Goal: Communication & Community: Answer question/provide support

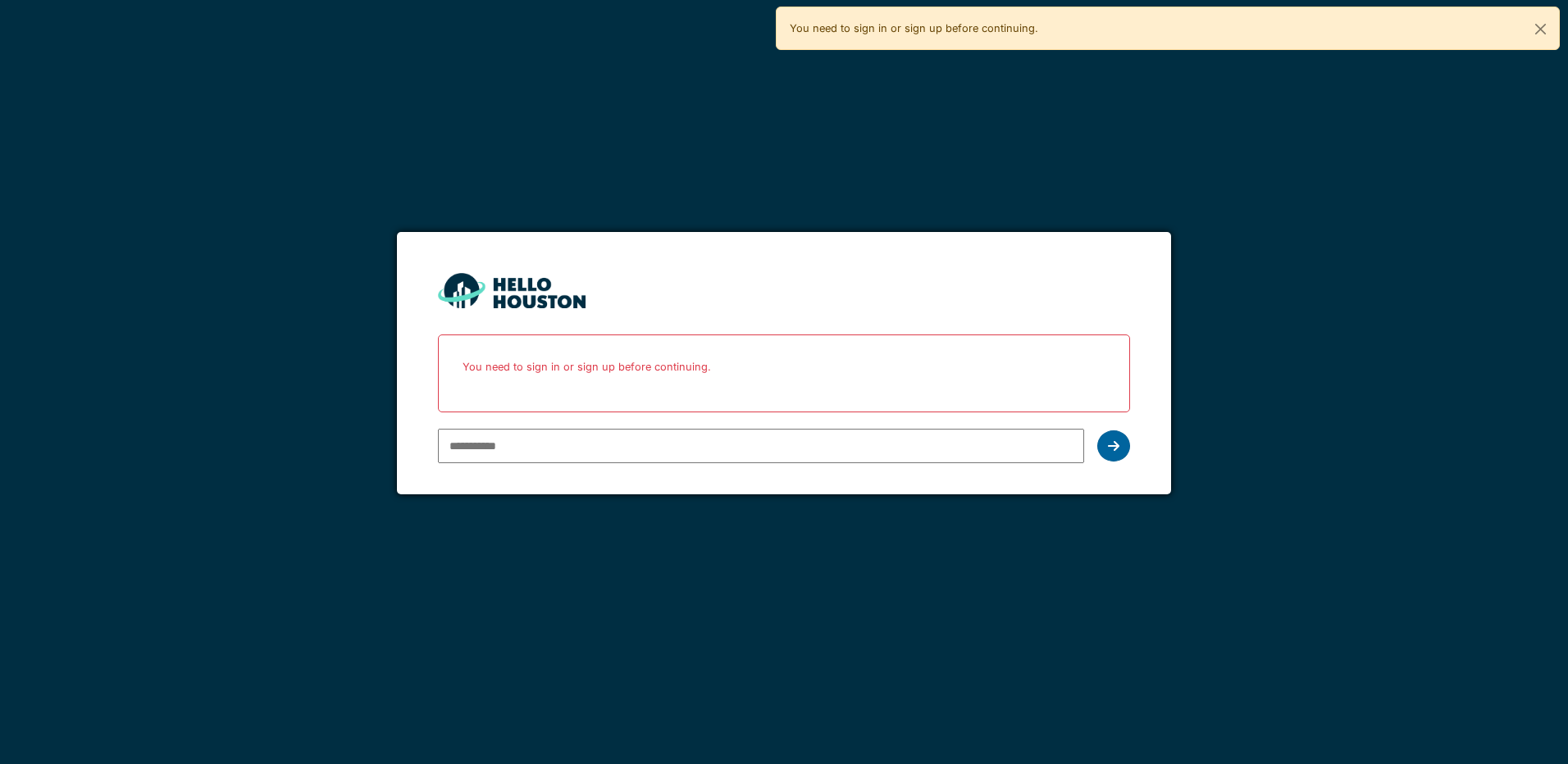
type input "**********"
click at [1117, 441] on icon at bounding box center [1114, 446] width 12 height 13
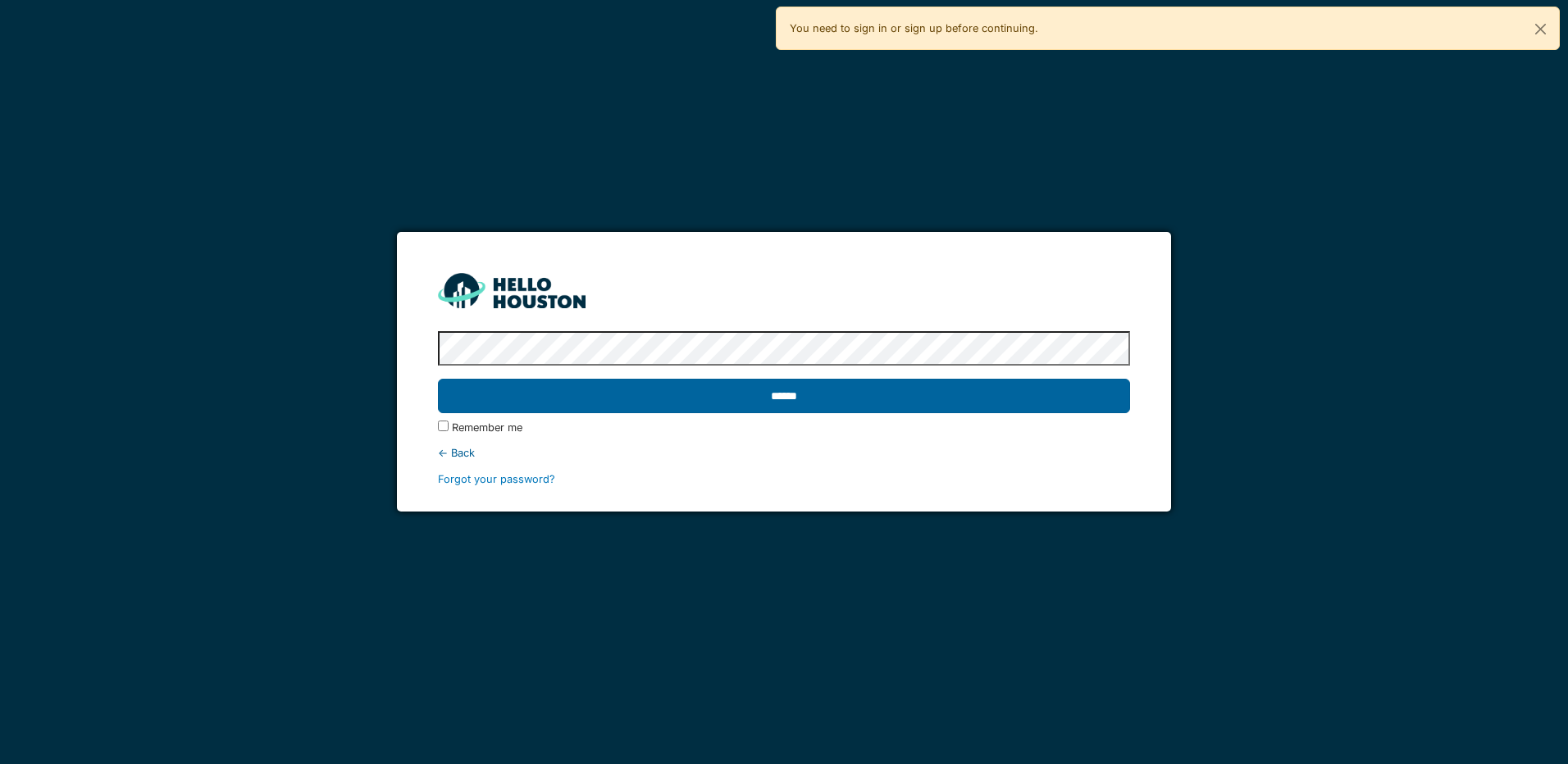
click at [796, 394] on input "******" at bounding box center [784, 396] width 692 height 35
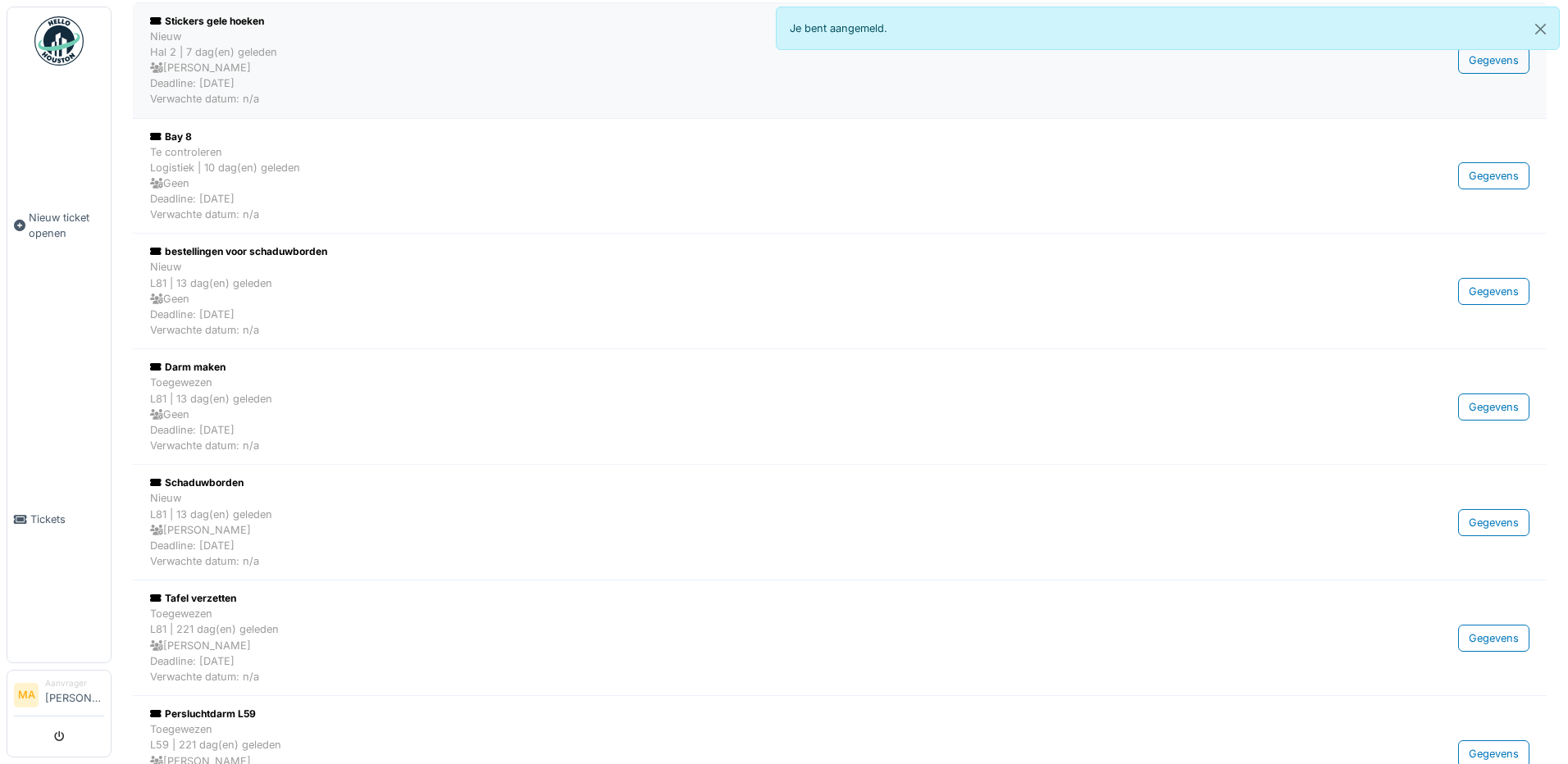
scroll to position [164, 0]
click at [178, 134] on div "Bay 8" at bounding box center [731, 136] width 1162 height 15
click at [315, 303] on div "Nieuw L81 | 13 dag(en) geleden Geen Deadline: 21/09/2025 Verwachte datum: n/a" at bounding box center [731, 297] width 1162 height 79
click at [207, 428] on div "Toegewezen L81 | 13 dag(en) geleden Geen Deadline: 21/09/2025 Verwachte datum: …" at bounding box center [731, 412] width 1162 height 79
click at [200, 645] on div "Toegewezen L81 | 221 dag(en) geleden Gino Esselens Deadline: 25/02/2025 Verwach…" at bounding box center [731, 644] width 1162 height 79
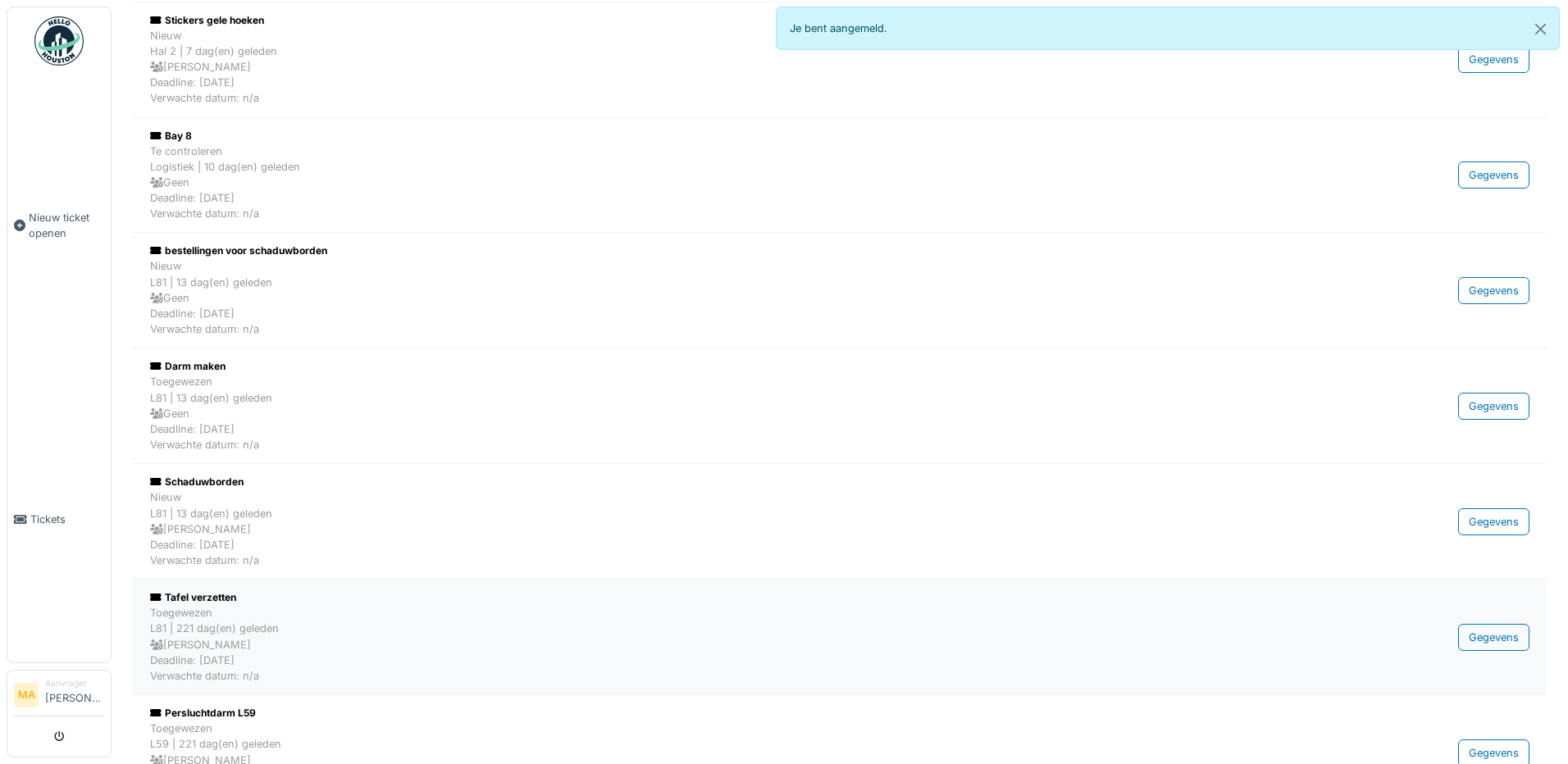
click at [200, 645] on div "Toegewezen L81 | 221 dag(en) geleden Gino Esselens Deadline: 25/02/2025 Verwach…" at bounding box center [731, 644] width 1162 height 79
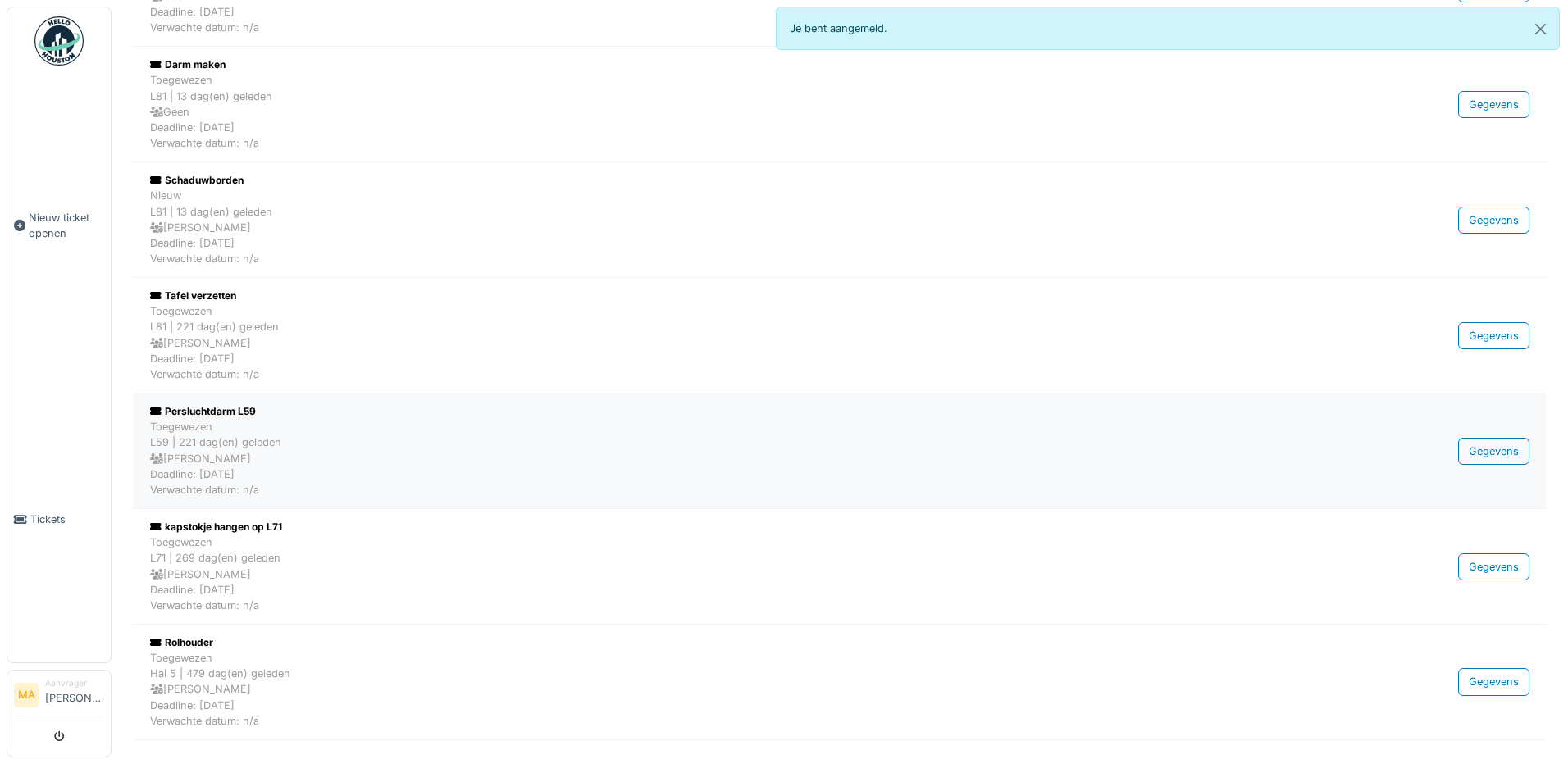
click at [211, 467] on div "Toegewezen L59 | 221 dag(en) geleden Gino Esselens Deadline: 25/02/2025 Verwach…" at bounding box center [731, 458] width 1162 height 79
click at [35, 511] on span "Tickets" at bounding box center [66, 519] width 74 height 15
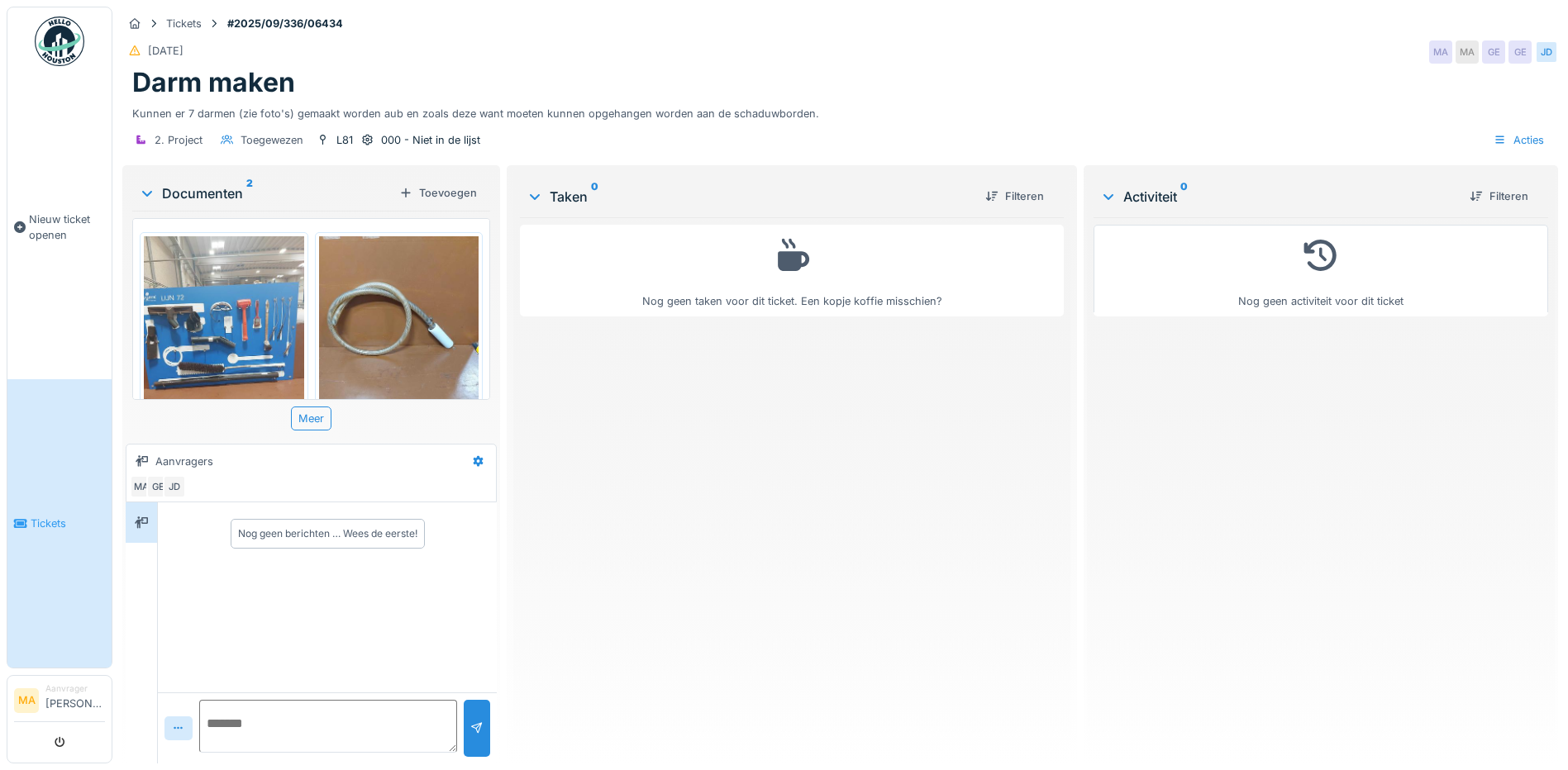
scroll to position [13, 0]
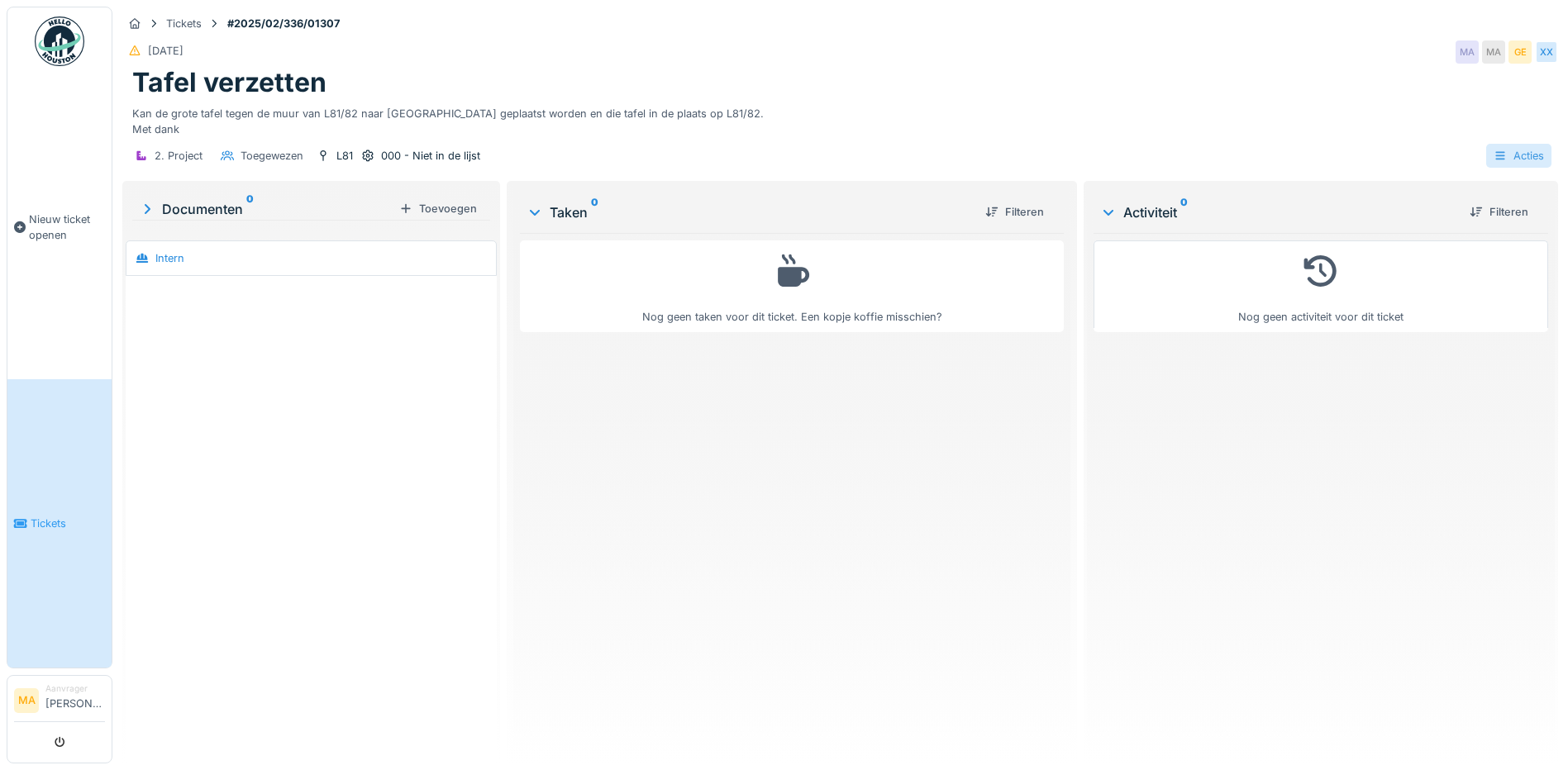
click at [1494, 150] on icon at bounding box center [1500, 156] width 13 height 11
click at [1318, 137] on div "2. Project Toegewezen L81 000 - Niet in de lijst Acties" at bounding box center [840, 156] width 1435 height 38
click at [188, 155] on div "2. Project" at bounding box center [179, 156] width 48 height 16
click at [262, 155] on div "Toegewezen" at bounding box center [272, 156] width 63 height 16
click at [452, 157] on div "000 - Niet in de lijst" at bounding box center [430, 156] width 99 height 16
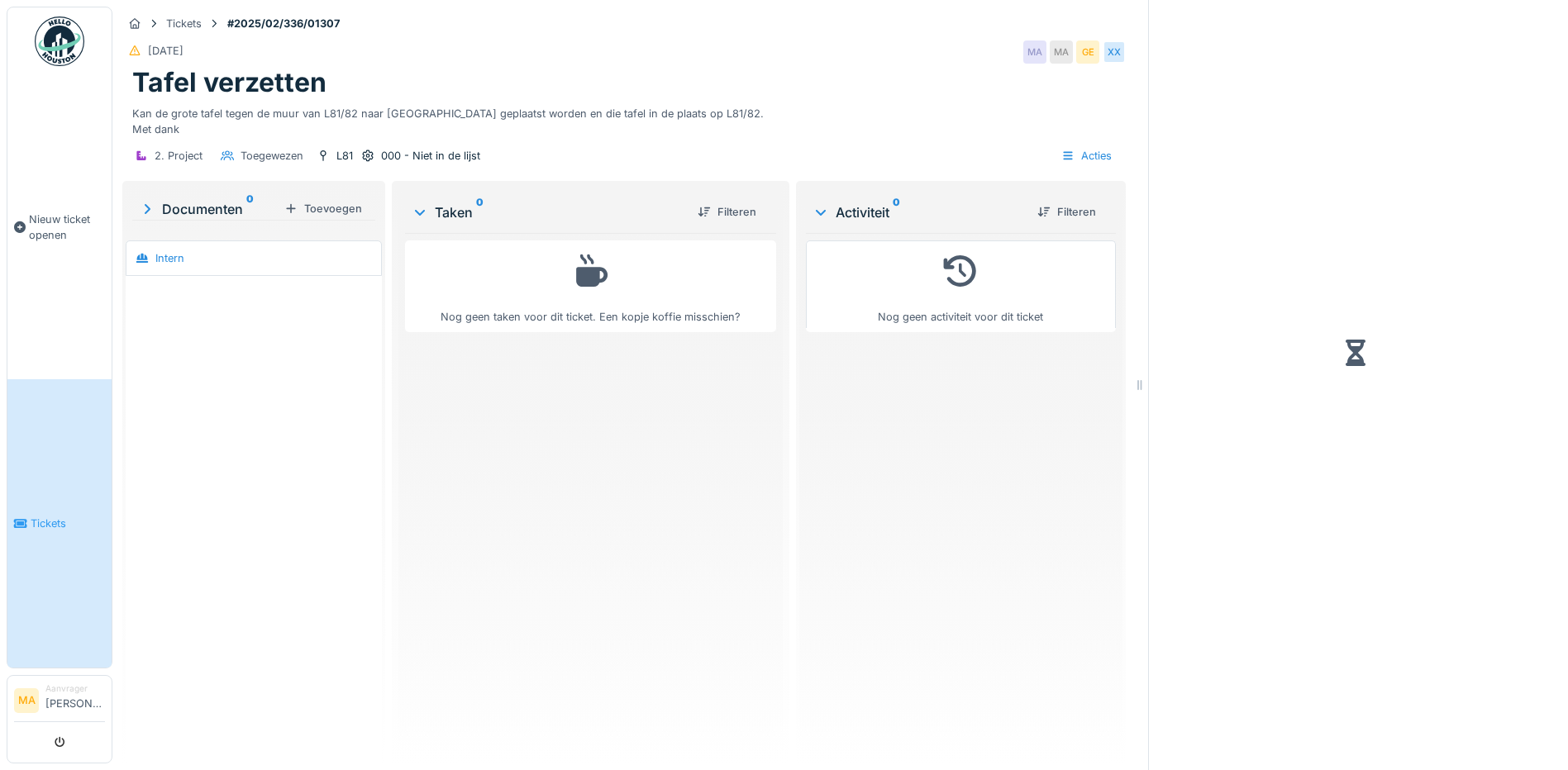
click at [789, 94] on div "Tafel verzetten" at bounding box center [624, 82] width 984 height 31
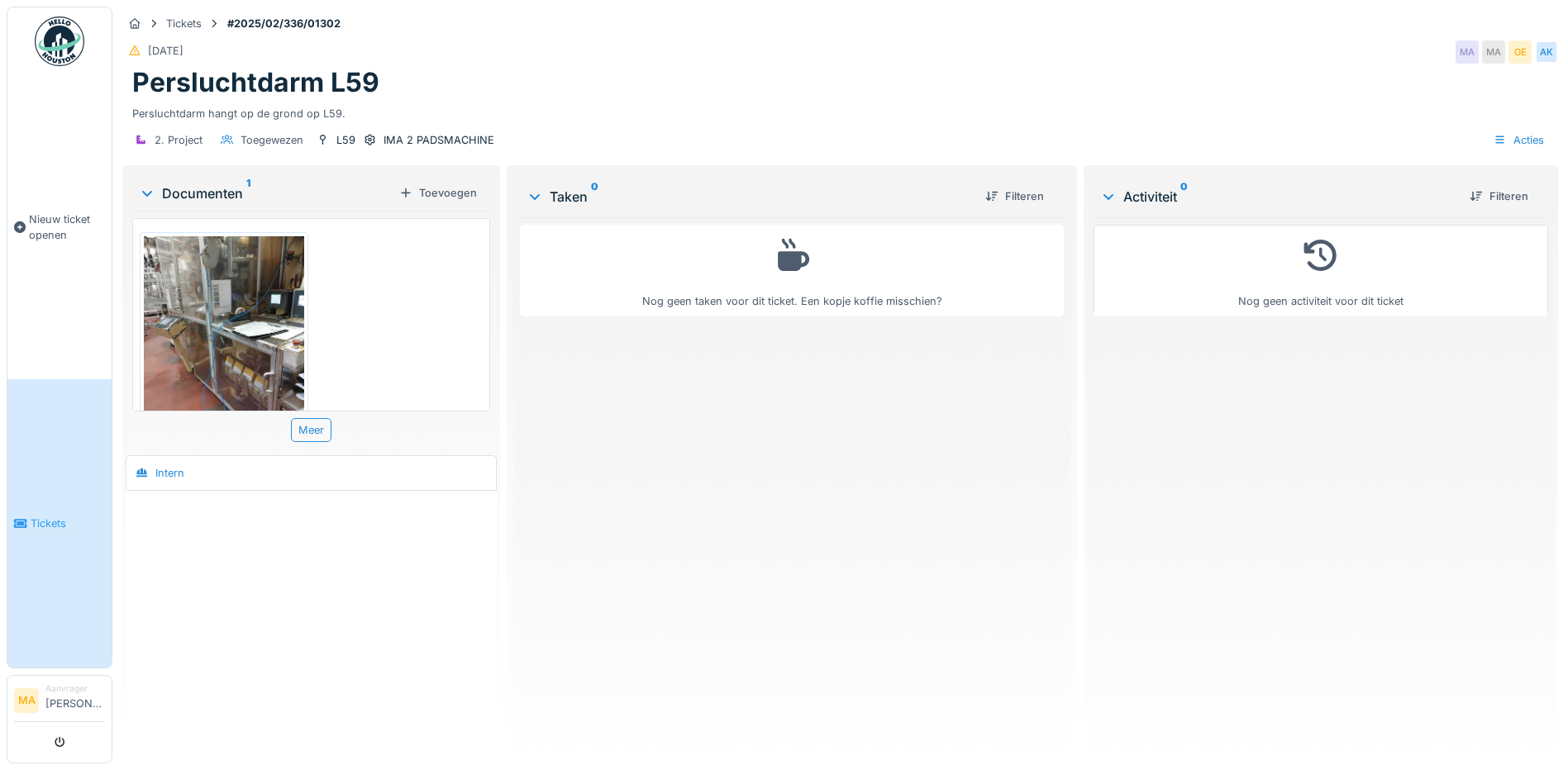
scroll to position [63, 0]
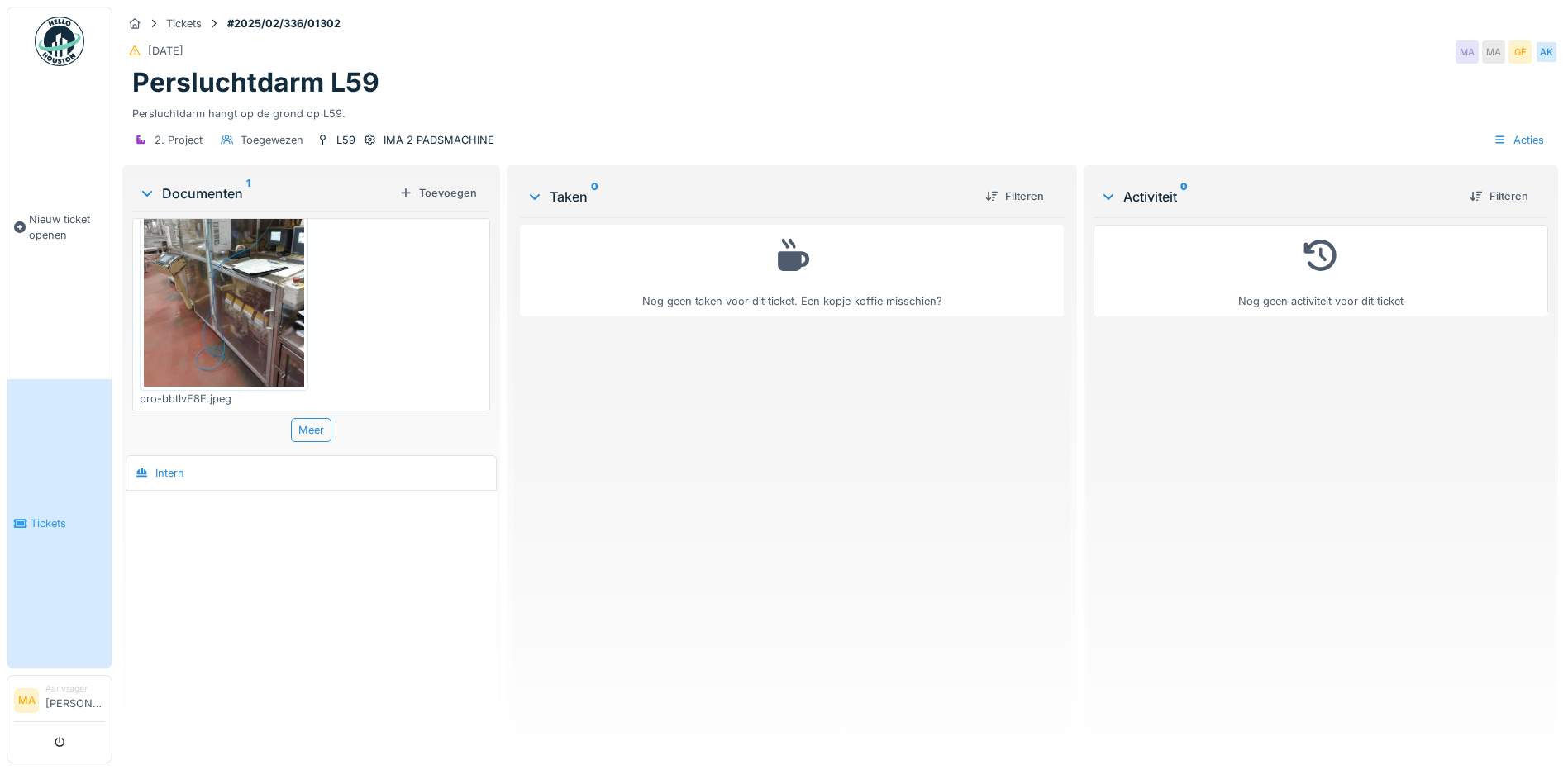
click at [209, 476] on div "Intern" at bounding box center [311, 473] width 363 height 27
click at [160, 526] on div at bounding box center [311, 522] width 365 height 42
drag, startPoint x: 181, startPoint y: 519, endPoint x: 192, endPoint y: 524, distance: 12.1
click at [192, 525] on div at bounding box center [311, 522] width 365 height 42
click at [192, 524] on div at bounding box center [311, 522] width 365 height 42
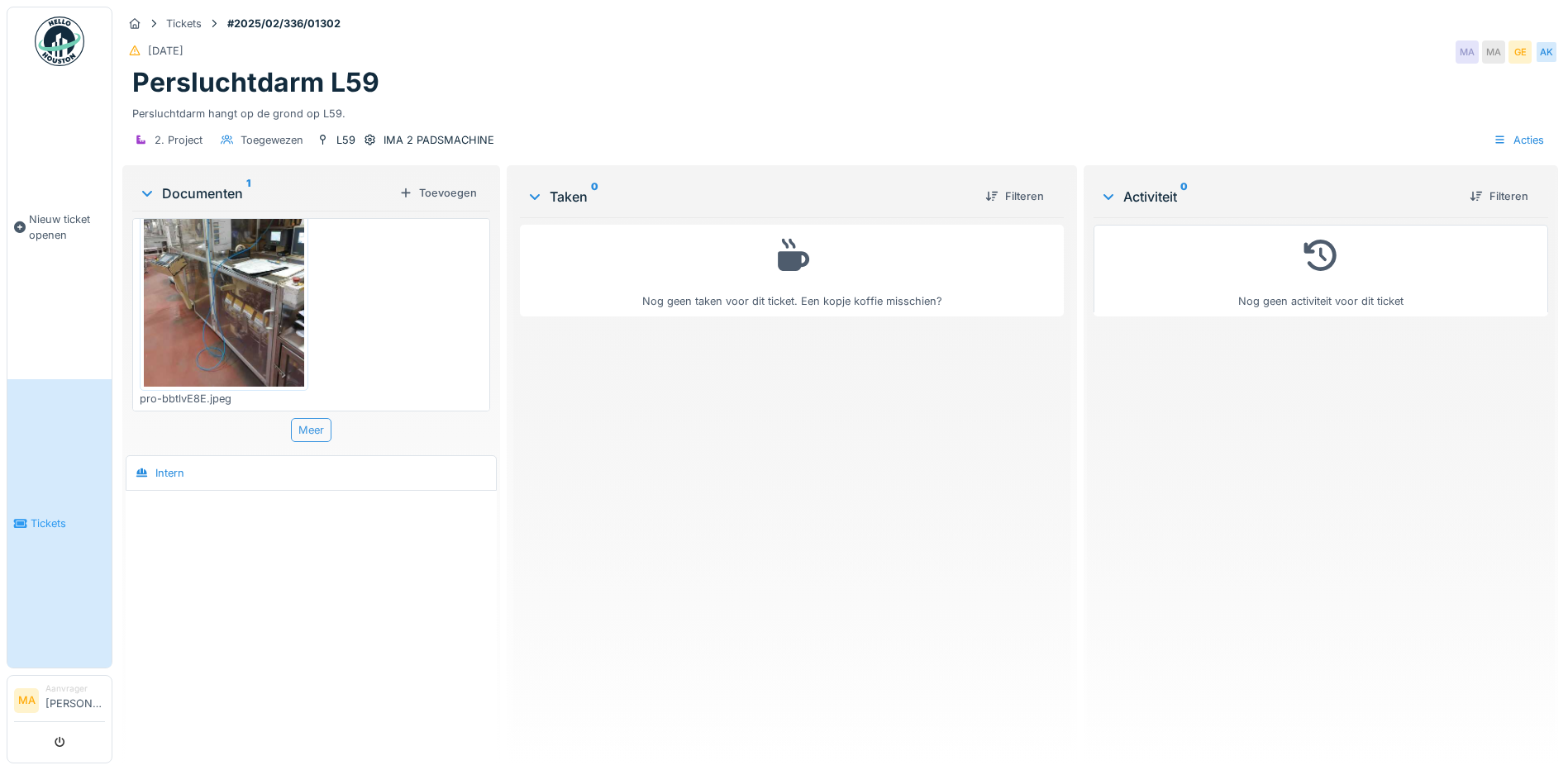
click at [309, 433] on div "Meer" at bounding box center [311, 430] width 40 height 24
click at [128, 524] on div at bounding box center [310, 522] width 371 height 62
click at [184, 526] on div at bounding box center [311, 522] width 365 height 42
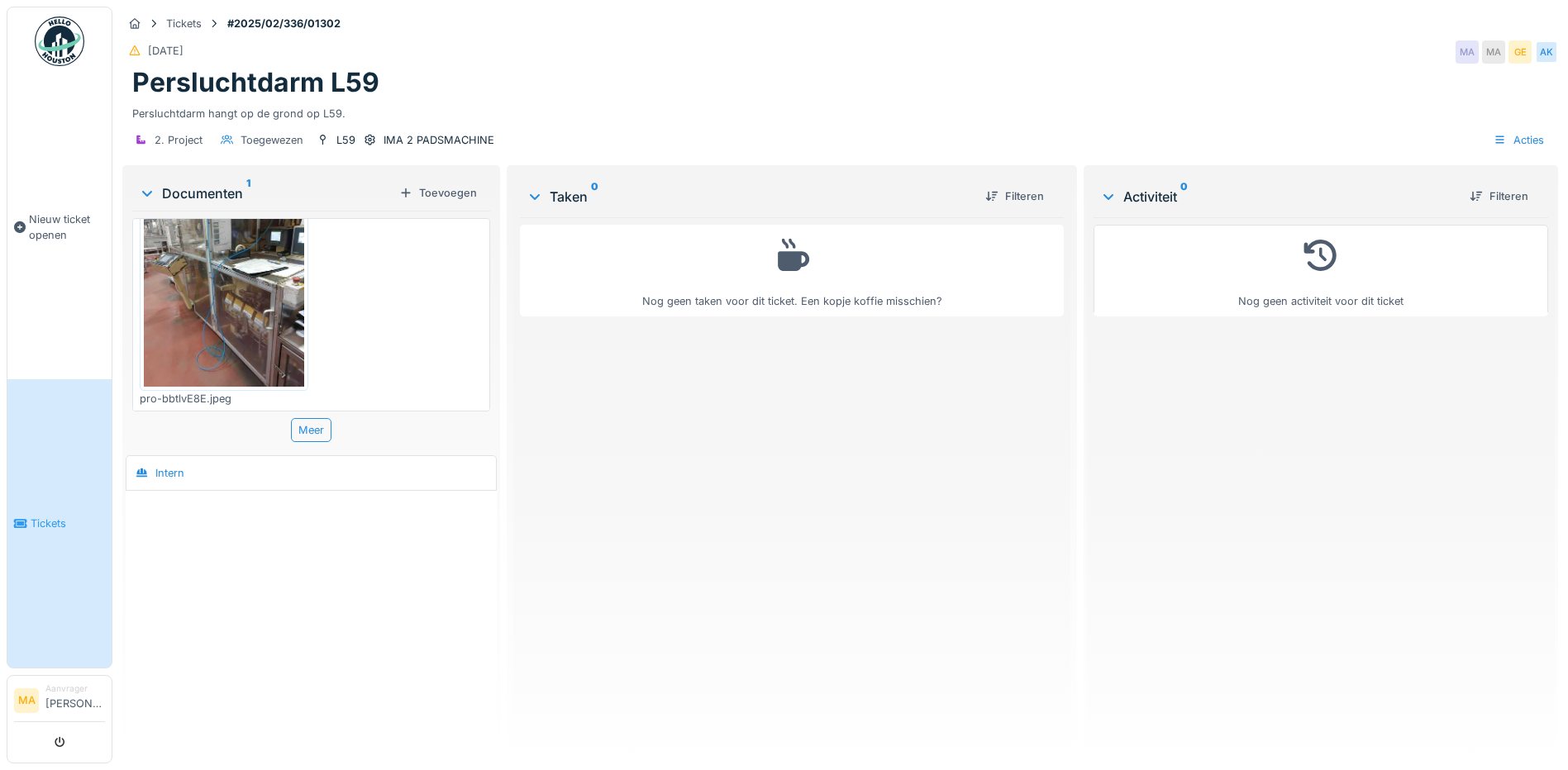
click at [184, 526] on div at bounding box center [311, 522] width 365 height 42
drag, startPoint x: 184, startPoint y: 526, endPoint x: 527, endPoint y: 597, distance: 350.3
click at [530, 625] on div "Nog geen taken voor dit ticket. Een kopje koffie misschien?" at bounding box center [792, 483] width 544 height 533
click at [207, 189] on div "Documenten 1" at bounding box center [266, 193] width 254 height 20
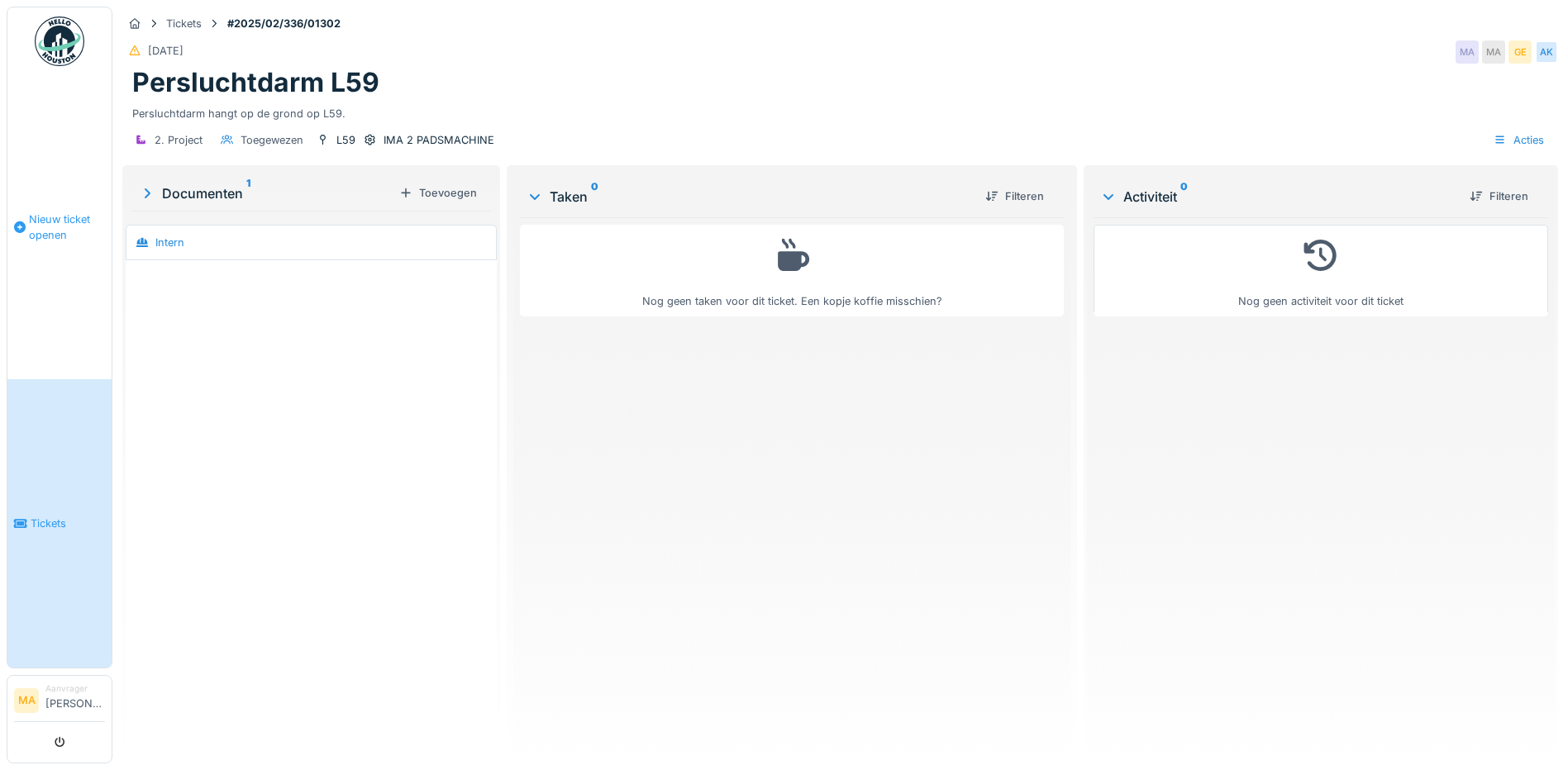
click at [53, 220] on span "Nieuw ticket openen" at bounding box center [67, 227] width 76 height 31
click at [304, 90] on h1 "Persluchtdarm L59" at bounding box center [256, 82] width 247 height 31
click at [233, 190] on div "Documenten 1" at bounding box center [266, 193] width 254 height 20
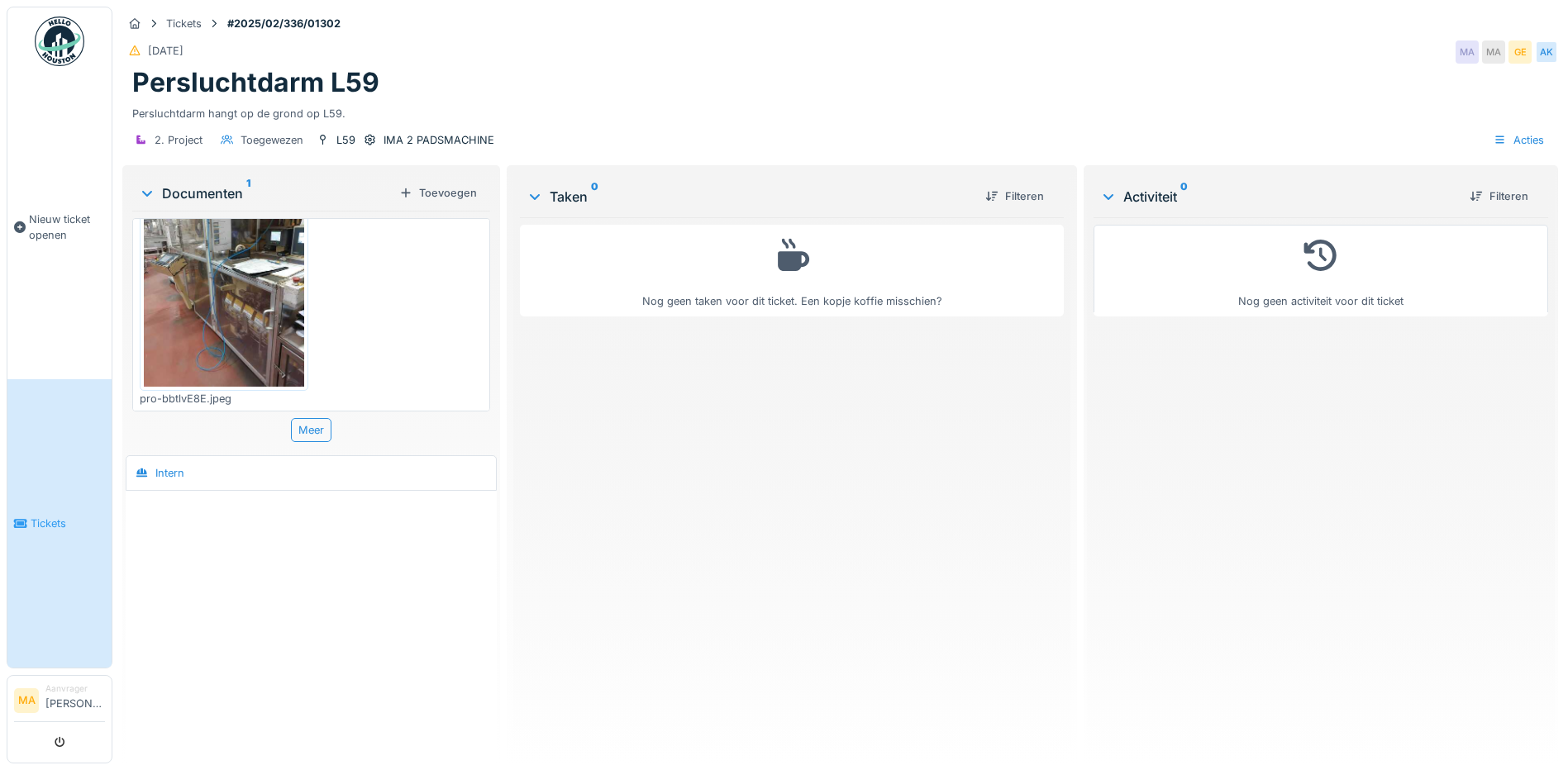
drag, startPoint x: 203, startPoint y: 473, endPoint x: 178, endPoint y: 472, distance: 25.0
click at [178, 472] on div "Intern" at bounding box center [170, 472] width 29 height 16
drag, startPoint x: 309, startPoint y: 428, endPoint x: 377, endPoint y: 300, distance: 144.9
click at [377, 300] on div "pro-bbtlvE8E.jpeg" at bounding box center [310, 314] width 358 height 192
click at [236, 391] on div "pro-bbtlvE8E.jpeg" at bounding box center [224, 398] width 169 height 16
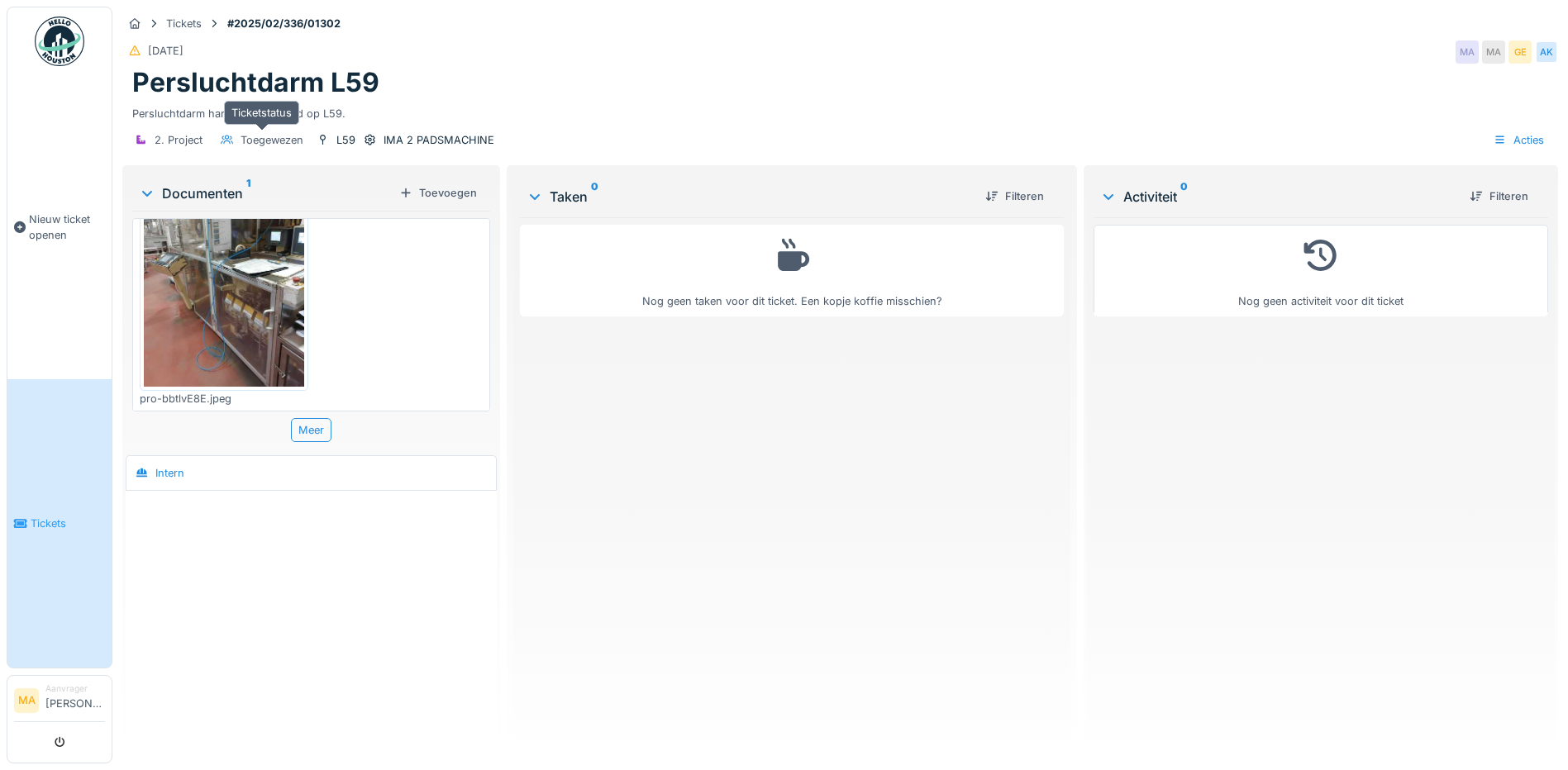
click at [265, 138] on div "Toegewezen" at bounding box center [272, 139] width 63 height 16
click at [183, 463] on div "Intern" at bounding box center [160, 472] width 60 height 21
click at [189, 472] on div "Intern" at bounding box center [160, 472] width 60 height 21
click at [182, 478] on div "Intern" at bounding box center [170, 472] width 29 height 16
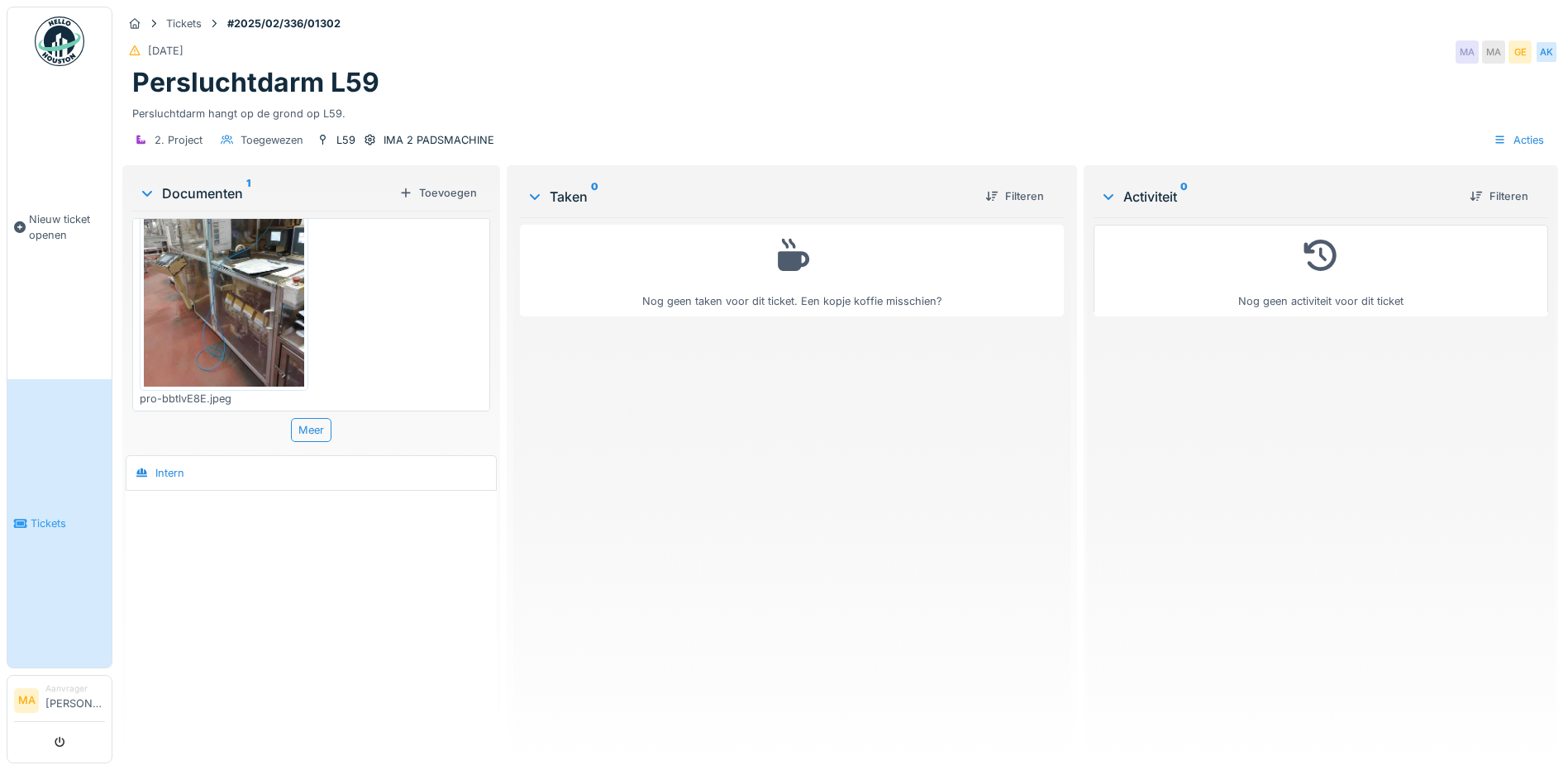
click at [182, 478] on div "Intern" at bounding box center [170, 472] width 29 height 16
click at [147, 535] on div at bounding box center [311, 522] width 365 height 42
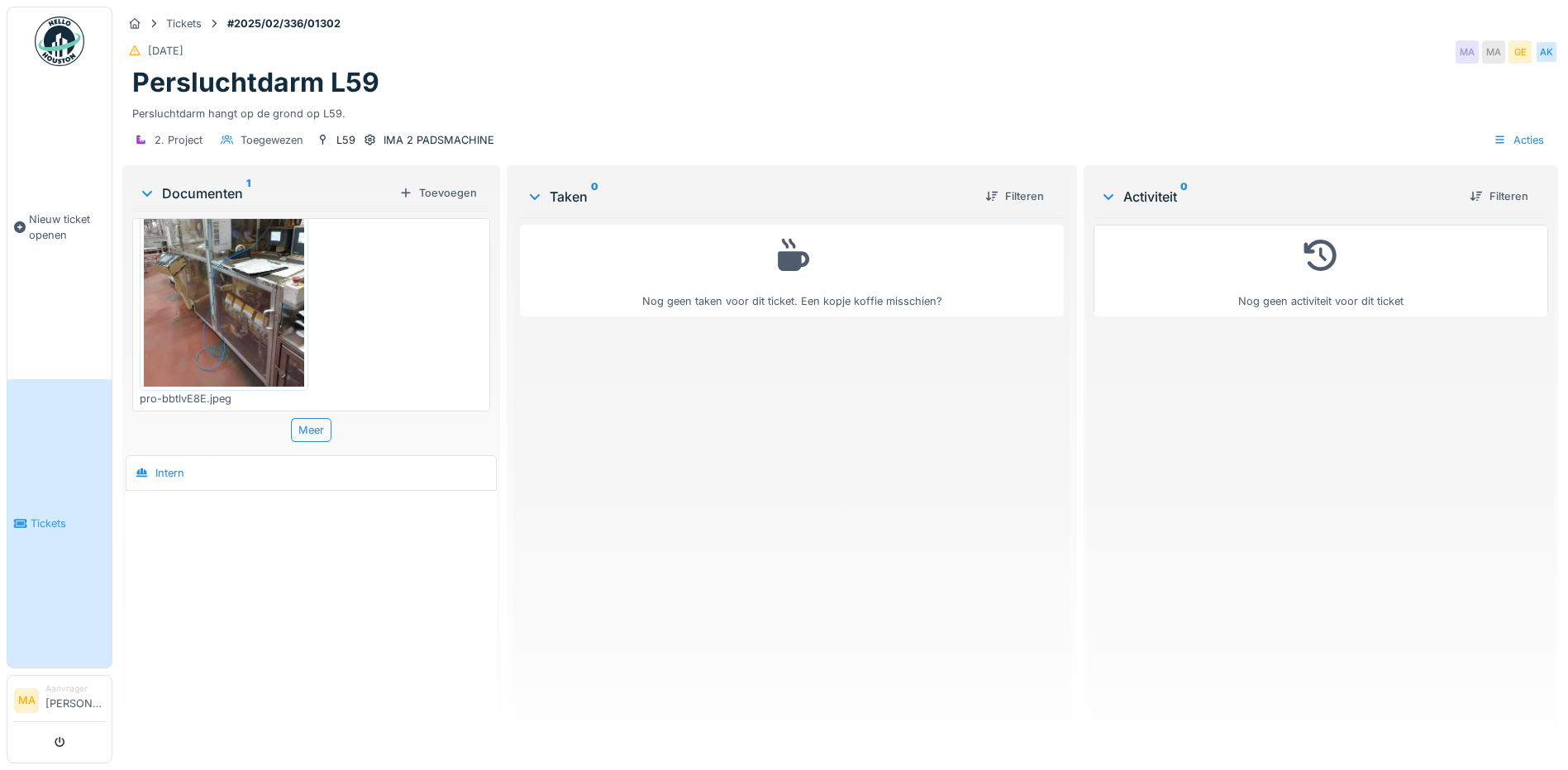
click at [147, 535] on div at bounding box center [311, 522] width 365 height 42
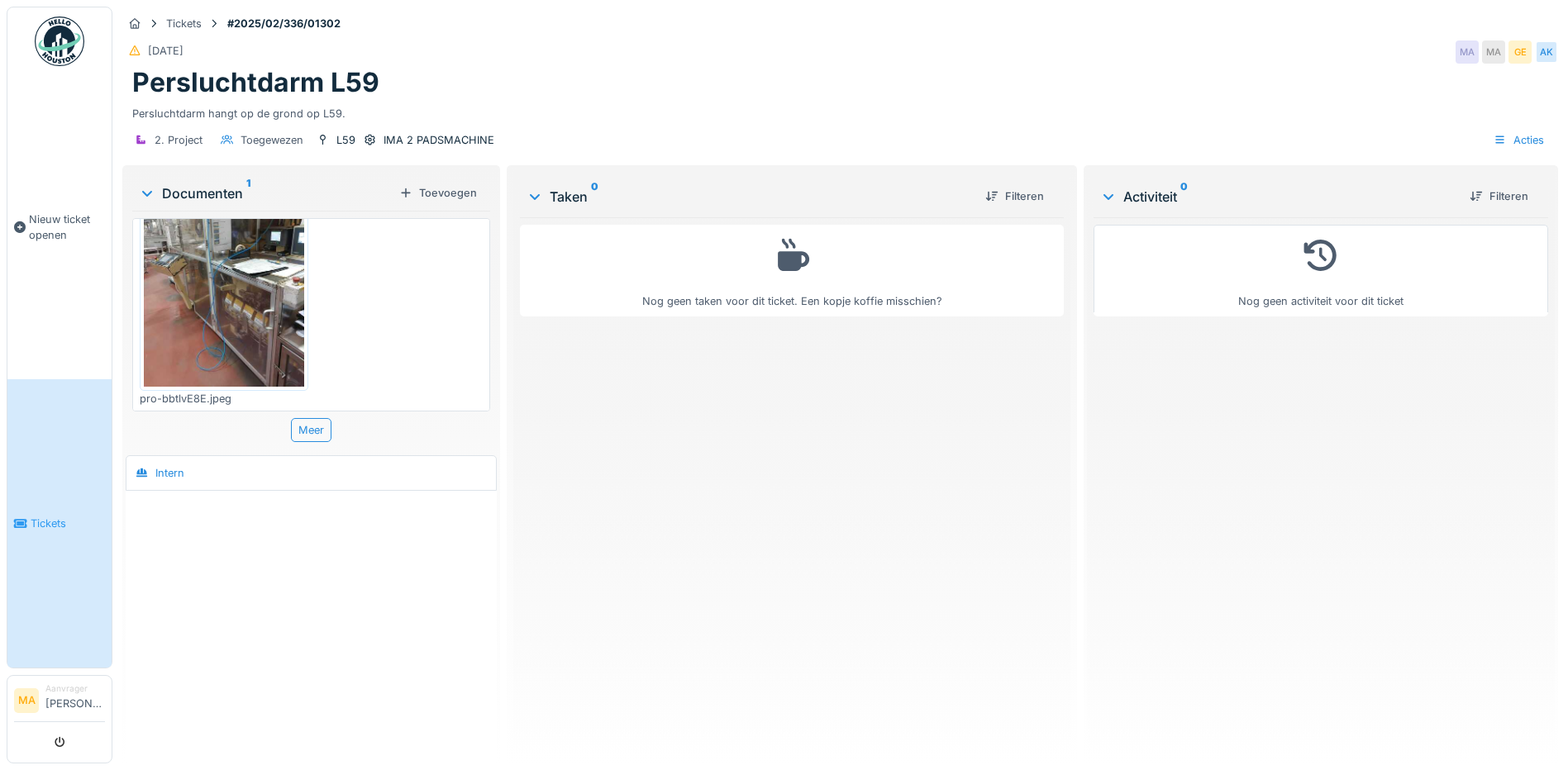
click at [147, 535] on div at bounding box center [311, 522] width 365 height 42
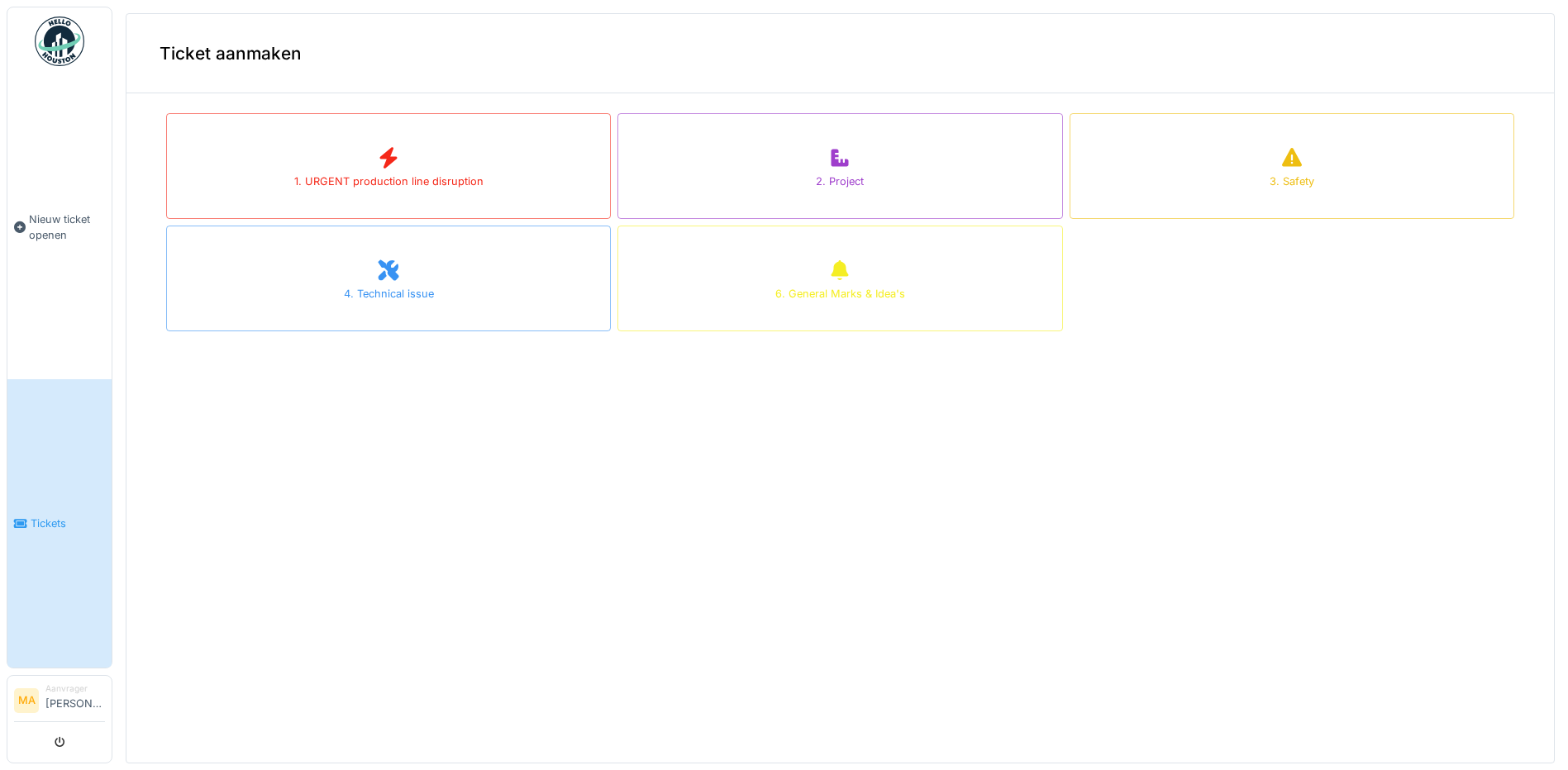
click at [64, 40] on img at bounding box center [60, 41] width 49 height 49
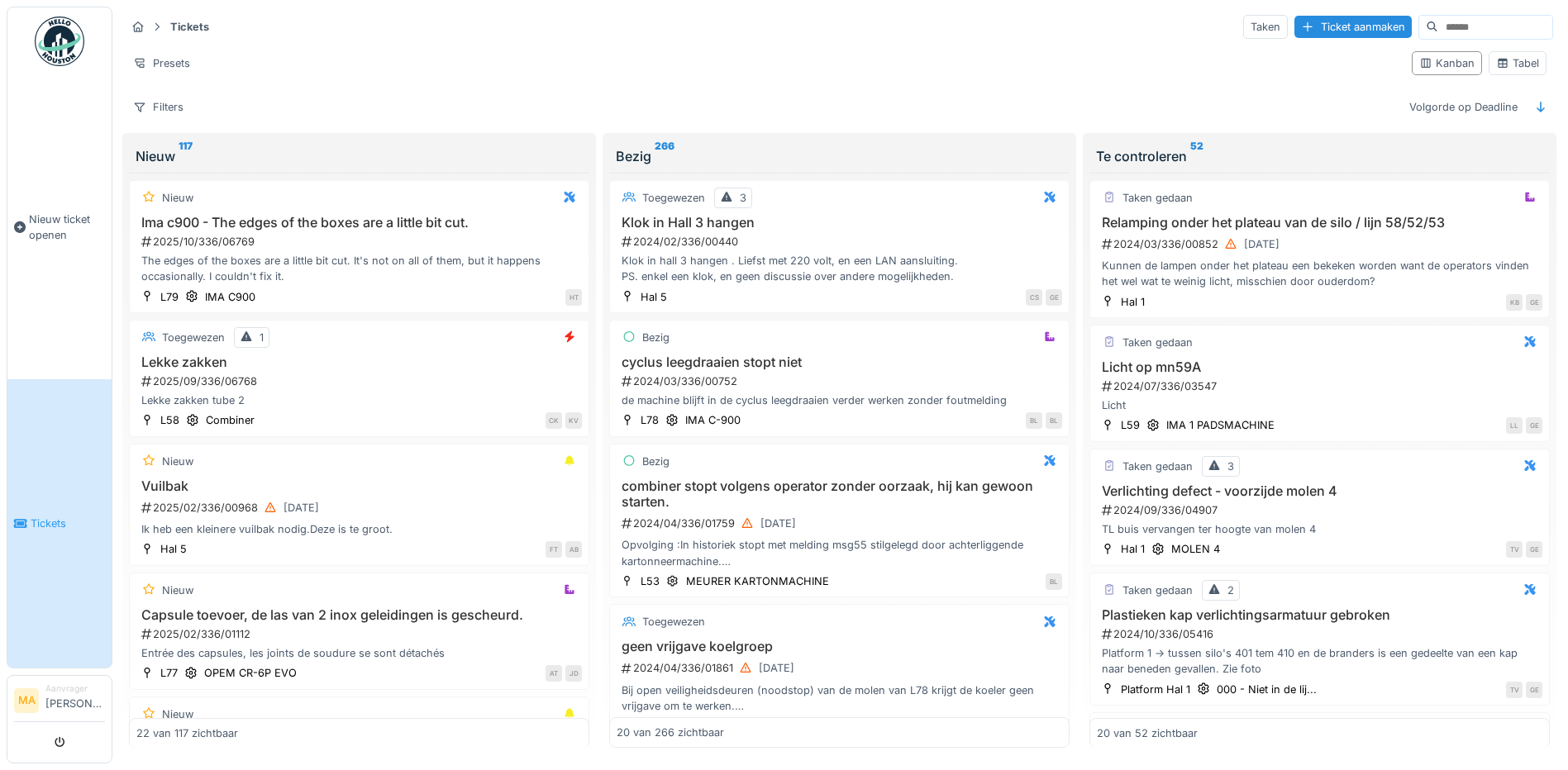
click at [56, 515] on span "Tickets" at bounding box center [67, 523] width 74 height 16
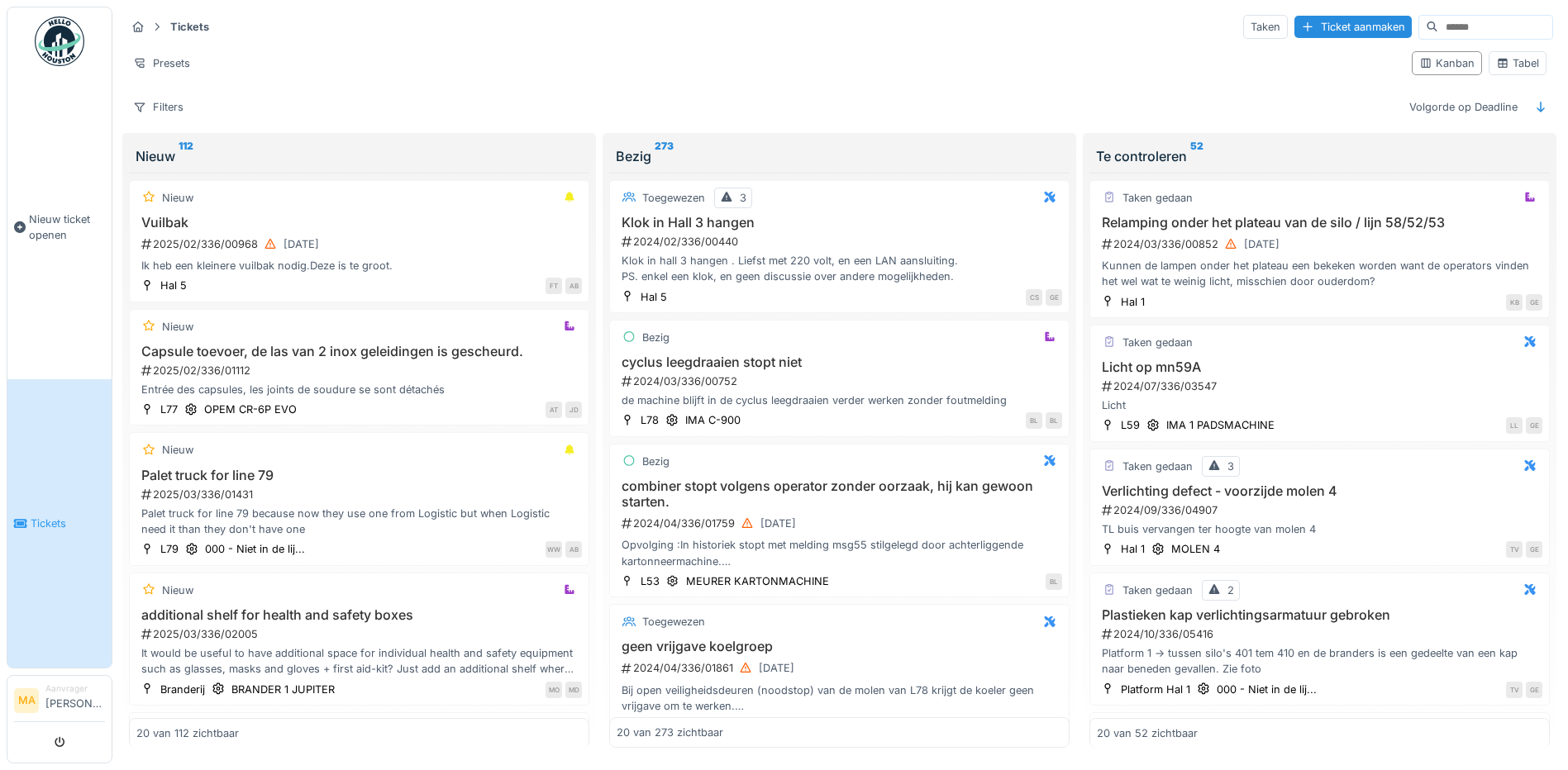
click at [62, 693] on li "Aanvrager Martine Aerts" at bounding box center [75, 700] width 60 height 36
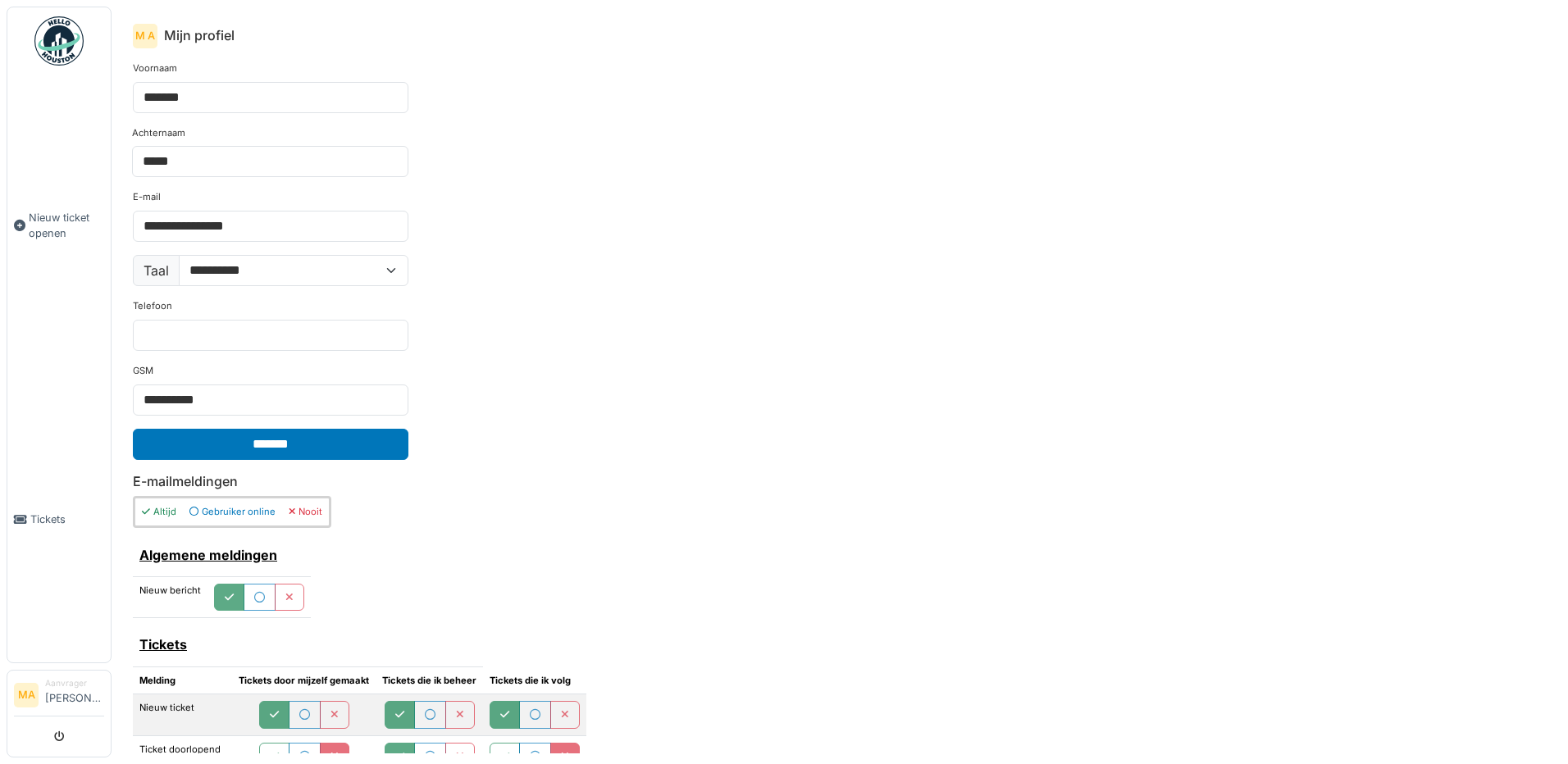
click at [57, 27] on img at bounding box center [59, 41] width 49 height 49
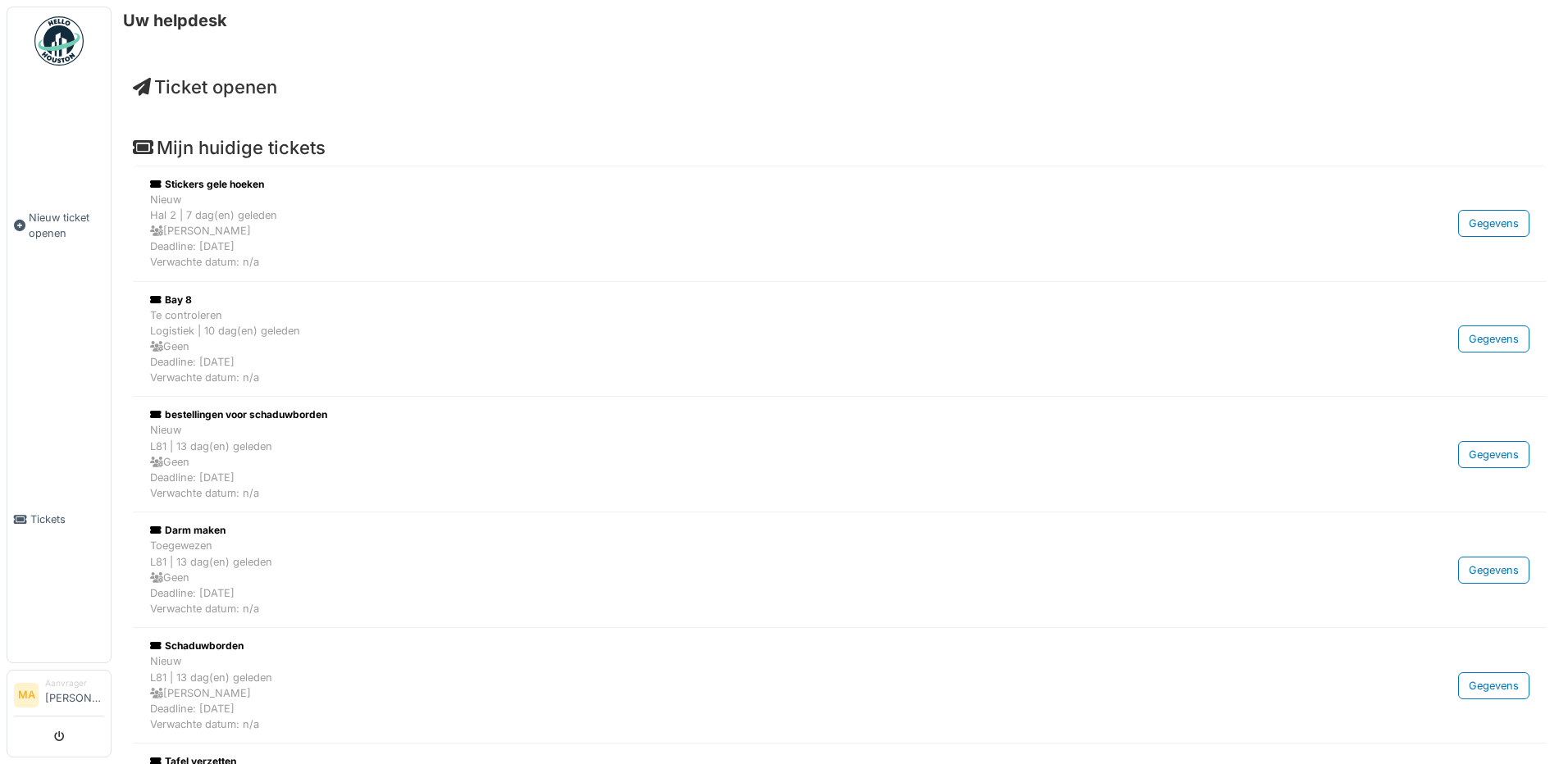
click at [46, 47] on img at bounding box center [59, 41] width 49 height 49
click at [1491, 341] on div "Gegevens" at bounding box center [1493, 339] width 72 height 27
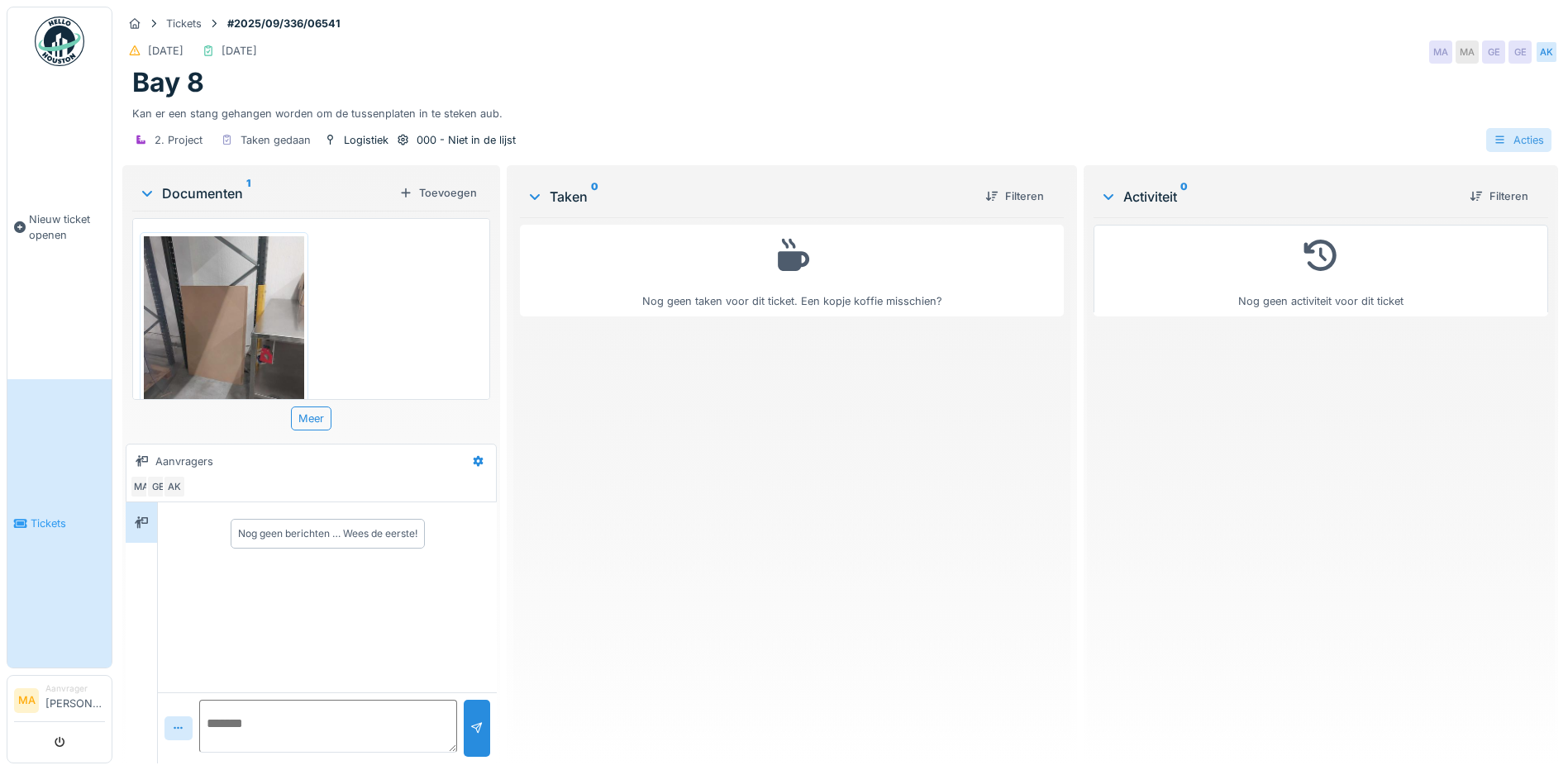
click at [1495, 140] on icon at bounding box center [1499, 139] width 9 height 8
drag, startPoint x: 1472, startPoint y: 202, endPoint x: 1226, endPoint y: 543, distance: 420.5
click at [1226, 543] on div "Nog geen activiteit voor dit ticket" at bounding box center [1321, 483] width 454 height 533
click at [258, 533] on div "Nog geen berichten … Wees de eerste!" at bounding box center [328, 534] width 180 height 15
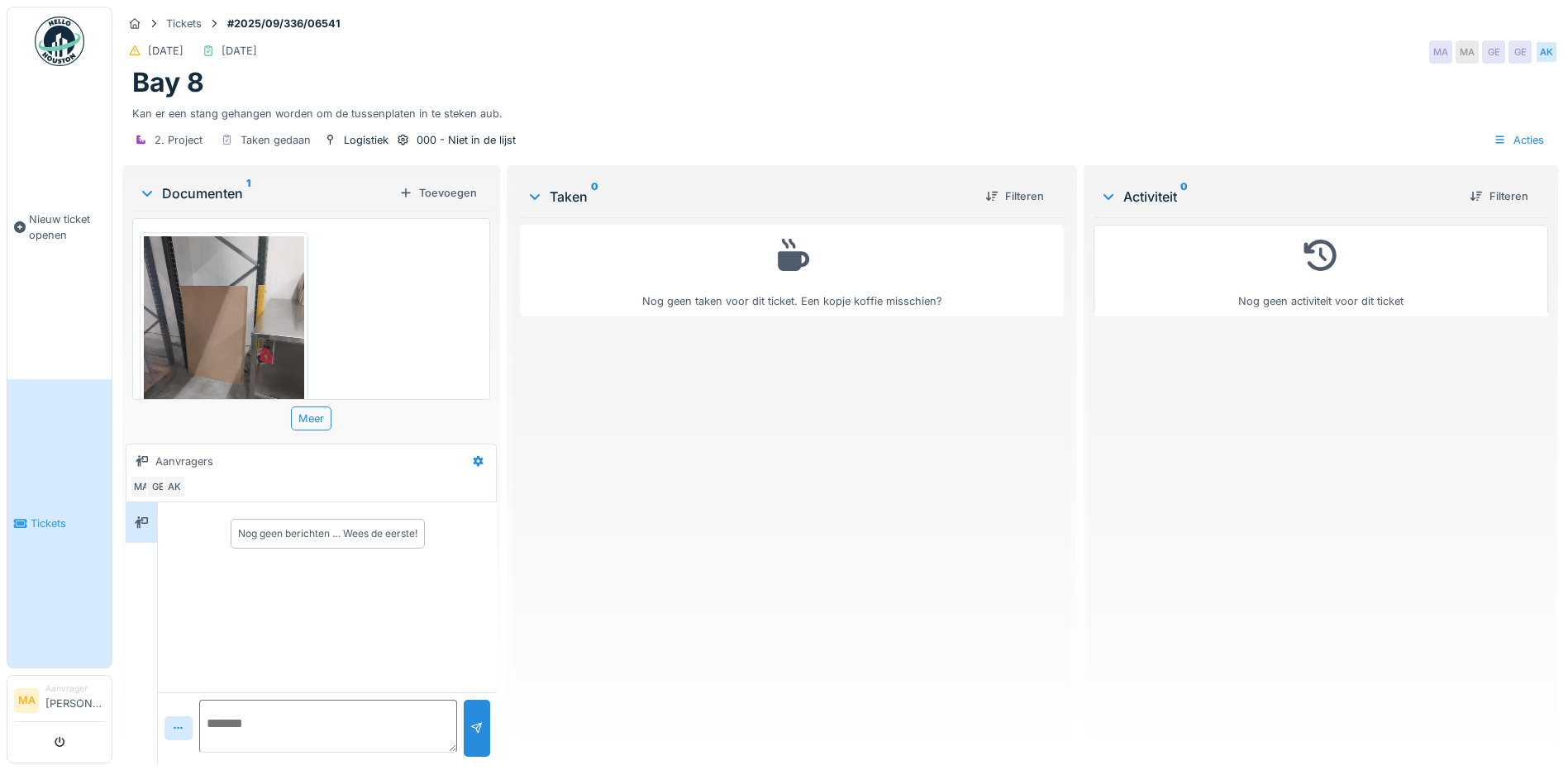
click at [420, 519] on div "Nog geen berichten … Wees de eerste!" at bounding box center [328, 534] width 194 height 29
drag, startPoint x: 419, startPoint y: 518, endPoint x: 235, endPoint y: 529, distance: 184.3
click at [235, 529] on div "Nog geen berichten … Wees de eerste!" at bounding box center [328, 534] width 194 height 29
drag, startPoint x: 235, startPoint y: 529, endPoint x: 365, endPoint y: 597, distance: 146.7
click at [365, 597] on div "Nog geen berichten … Wees de eerste!" at bounding box center [327, 598] width 339 height 190
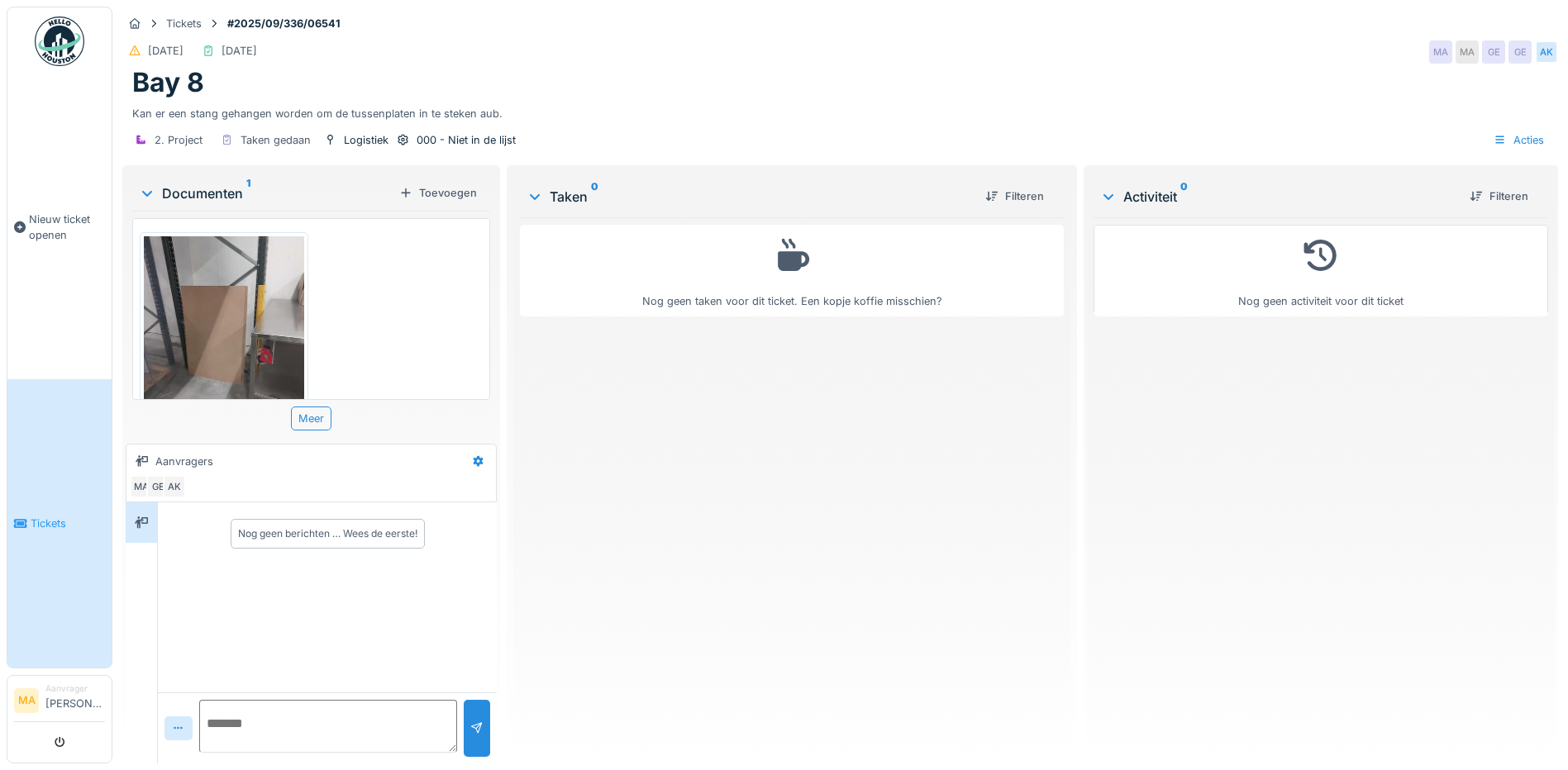
click at [239, 526] on div "Nog geen berichten … Wees de eerste!" at bounding box center [328, 534] width 180 height 15
click at [238, 526] on div "Nog geen berichten … Wees de eerste!" at bounding box center [328, 534] width 180 height 15
click at [234, 711] on textarea at bounding box center [328, 726] width 258 height 53
click at [212, 707] on textarea at bounding box center [328, 726] width 258 height 53
click at [206, 708] on textarea at bounding box center [328, 726] width 258 height 53
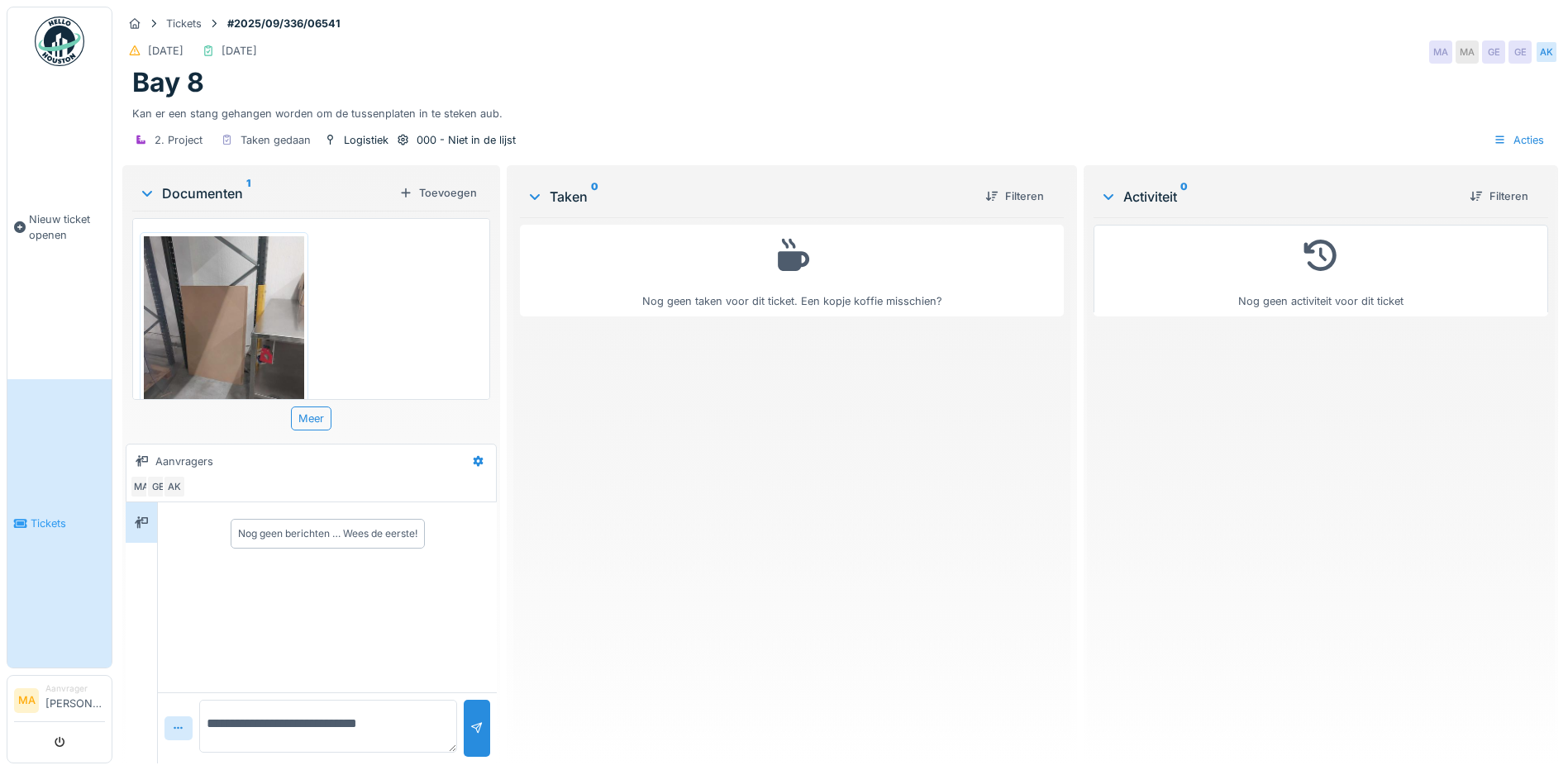
click at [413, 708] on textarea "**********" at bounding box center [328, 726] width 258 height 53
type textarea "**********"
click at [470, 721] on div at bounding box center [476, 728] width 13 height 16
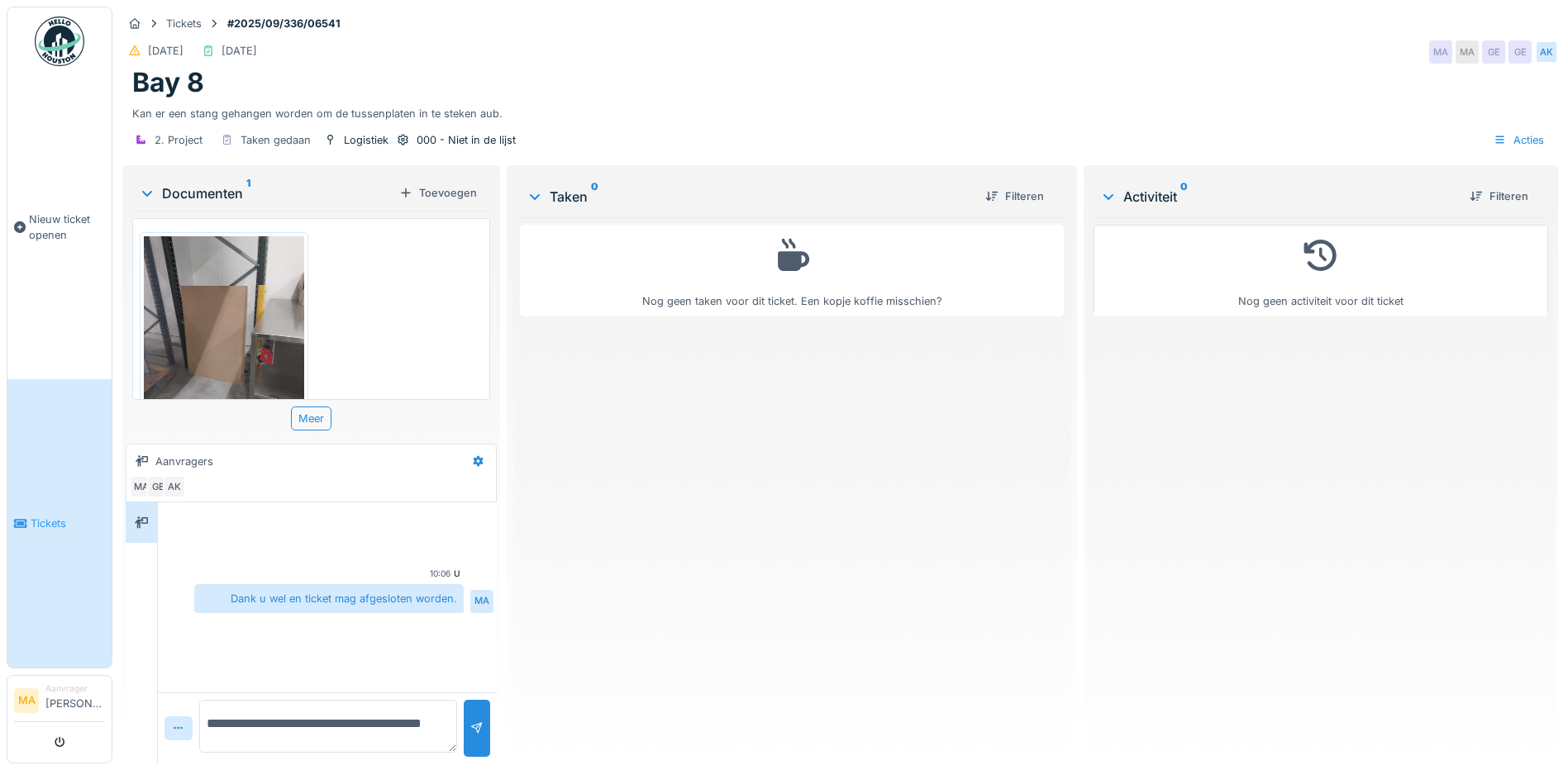
click at [48, 515] on span "Tickets" at bounding box center [67, 523] width 74 height 16
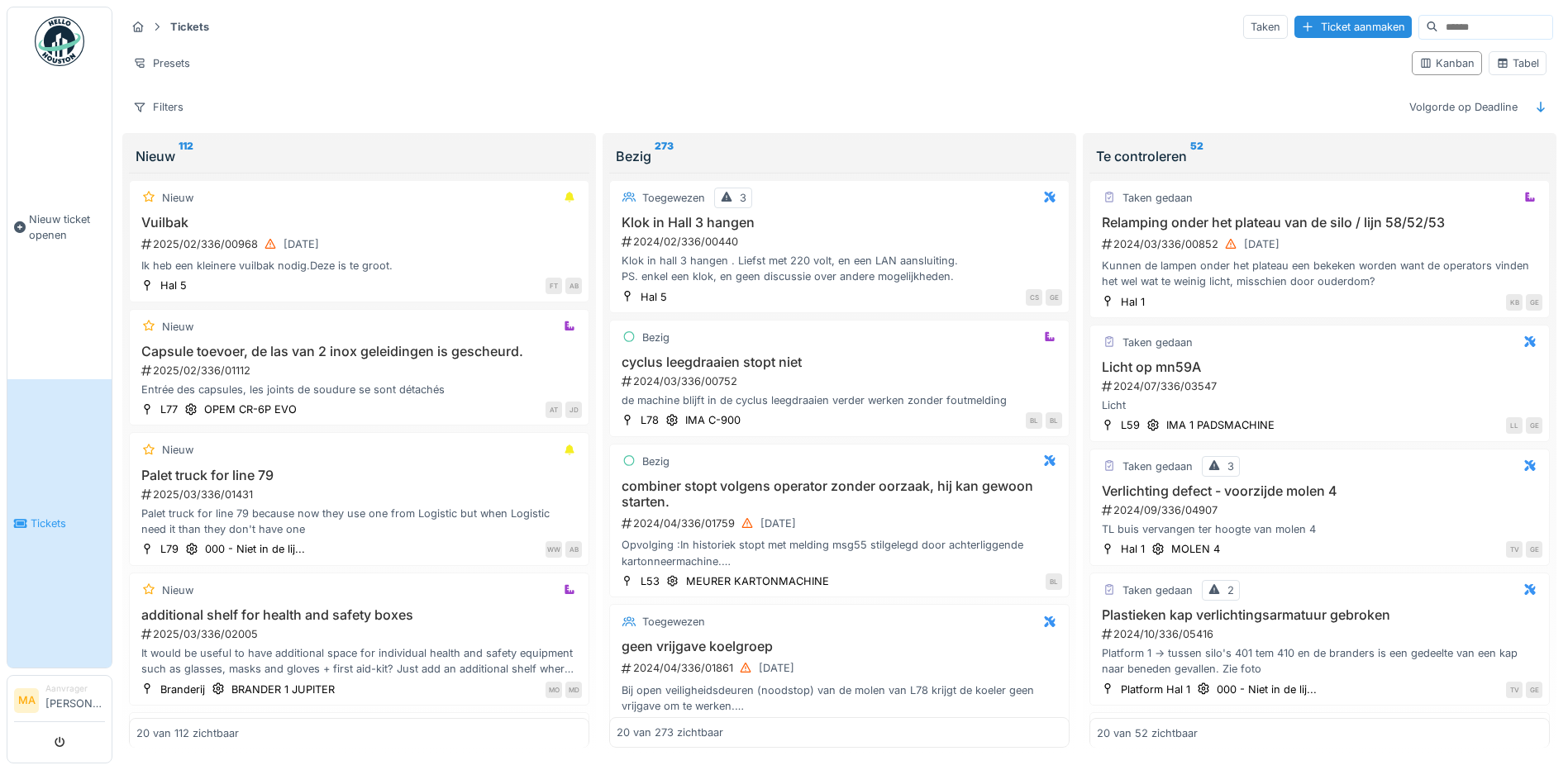
click at [38, 515] on span "Tickets" at bounding box center [67, 523] width 74 height 16
click at [27, 691] on li "MA" at bounding box center [26, 700] width 25 height 25
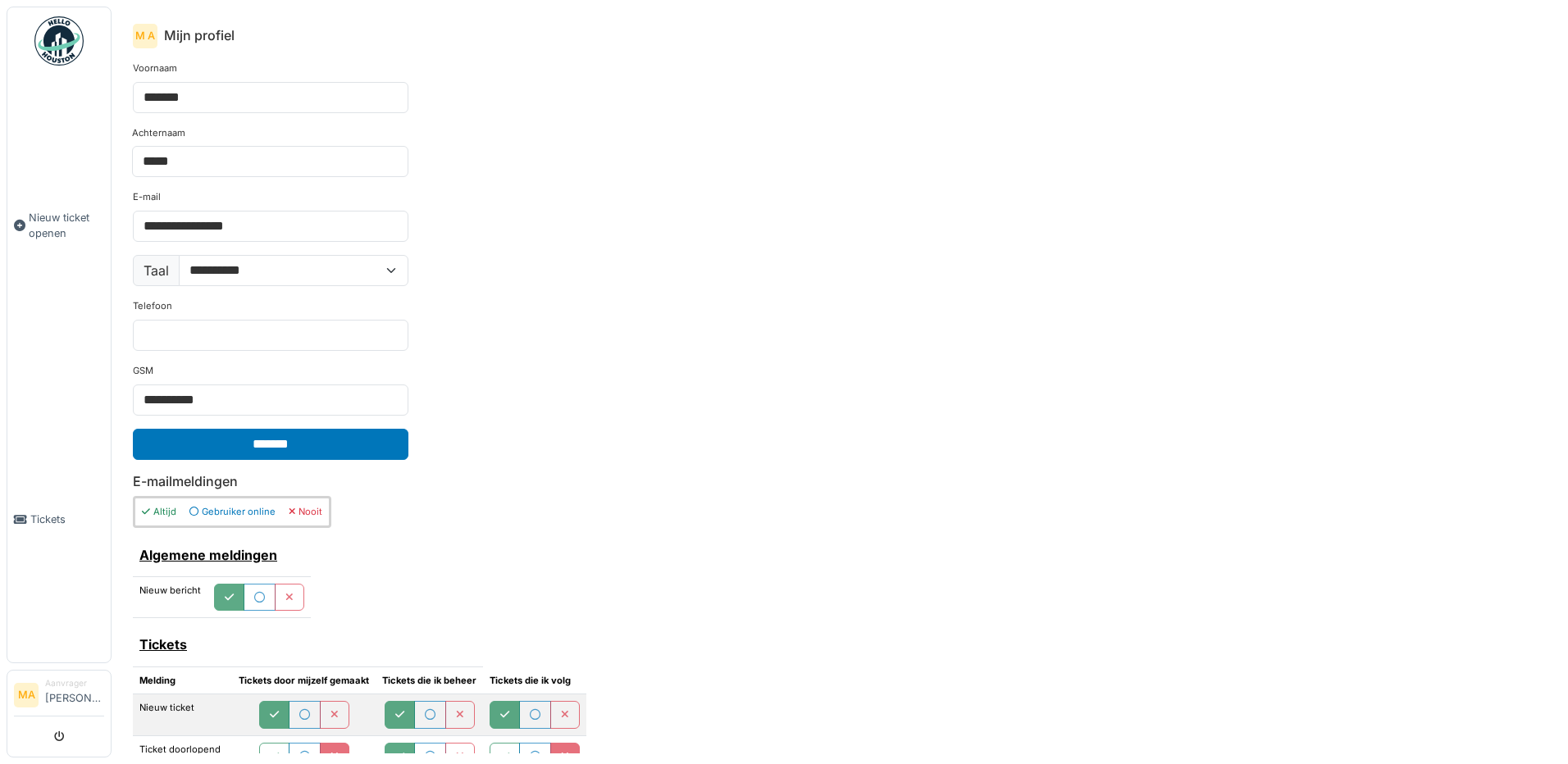
click at [55, 38] on img at bounding box center [59, 41] width 49 height 49
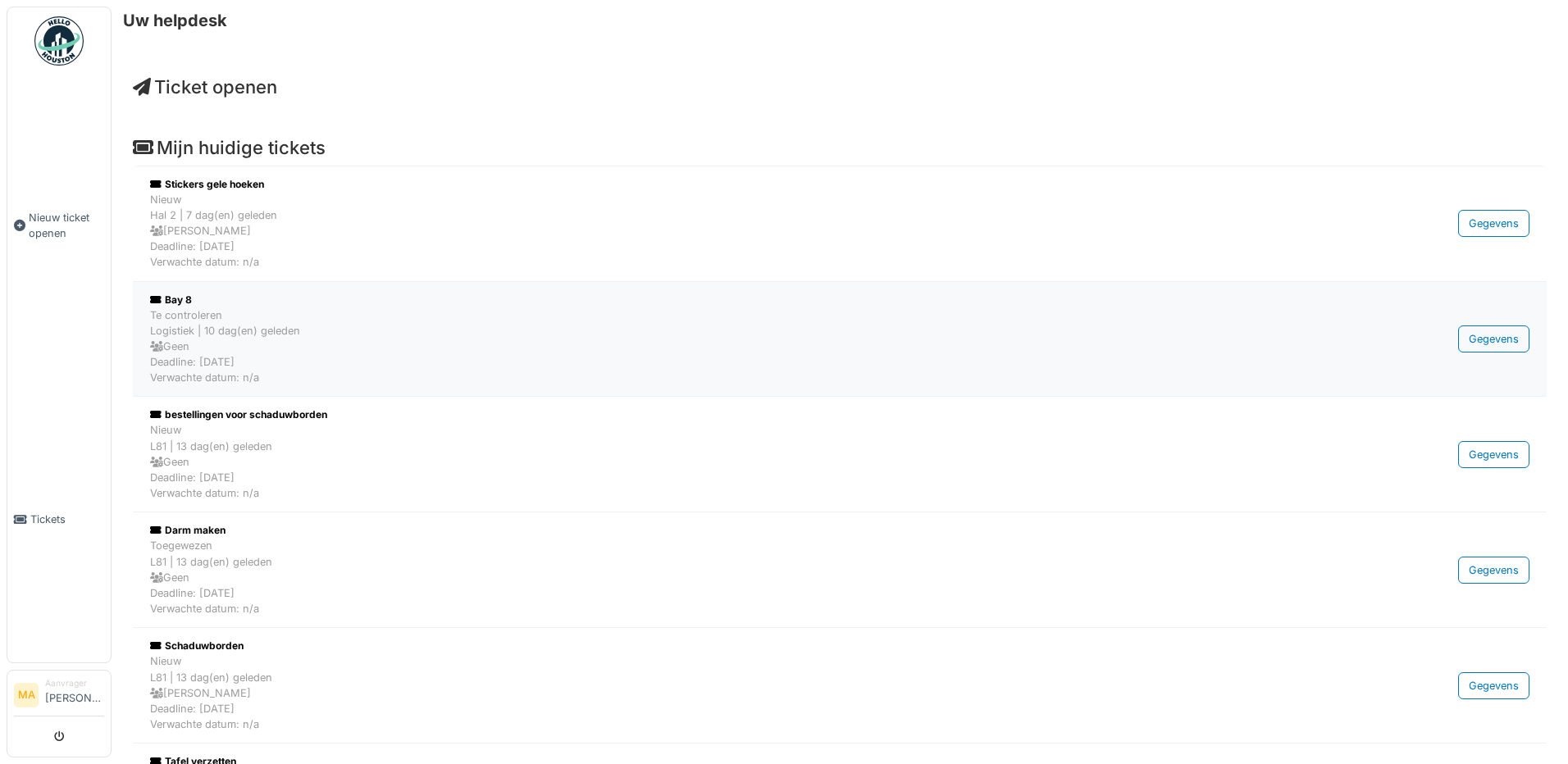
click at [208, 356] on div "Te controleren Logistiek | 10 dag(en) geleden Geen Deadline: [DATE] Verwachte d…" at bounding box center [731, 346] width 1162 height 79
click at [208, 356] on div "Te controleren Logistiek | 10 dag(en) geleden Geen Deadline: 24/09/2025 Verwach…" at bounding box center [731, 346] width 1162 height 79
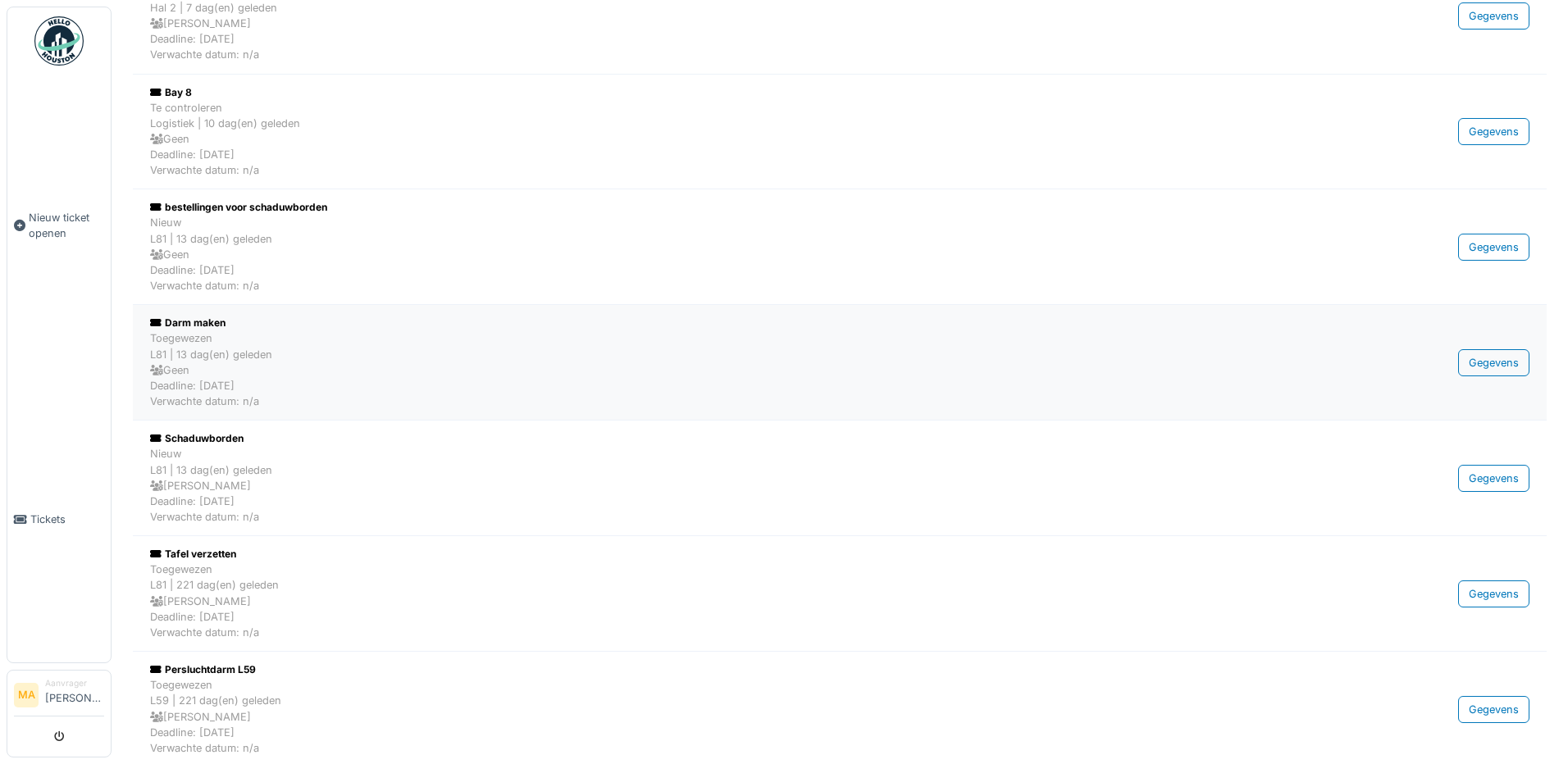
scroll to position [246, 0]
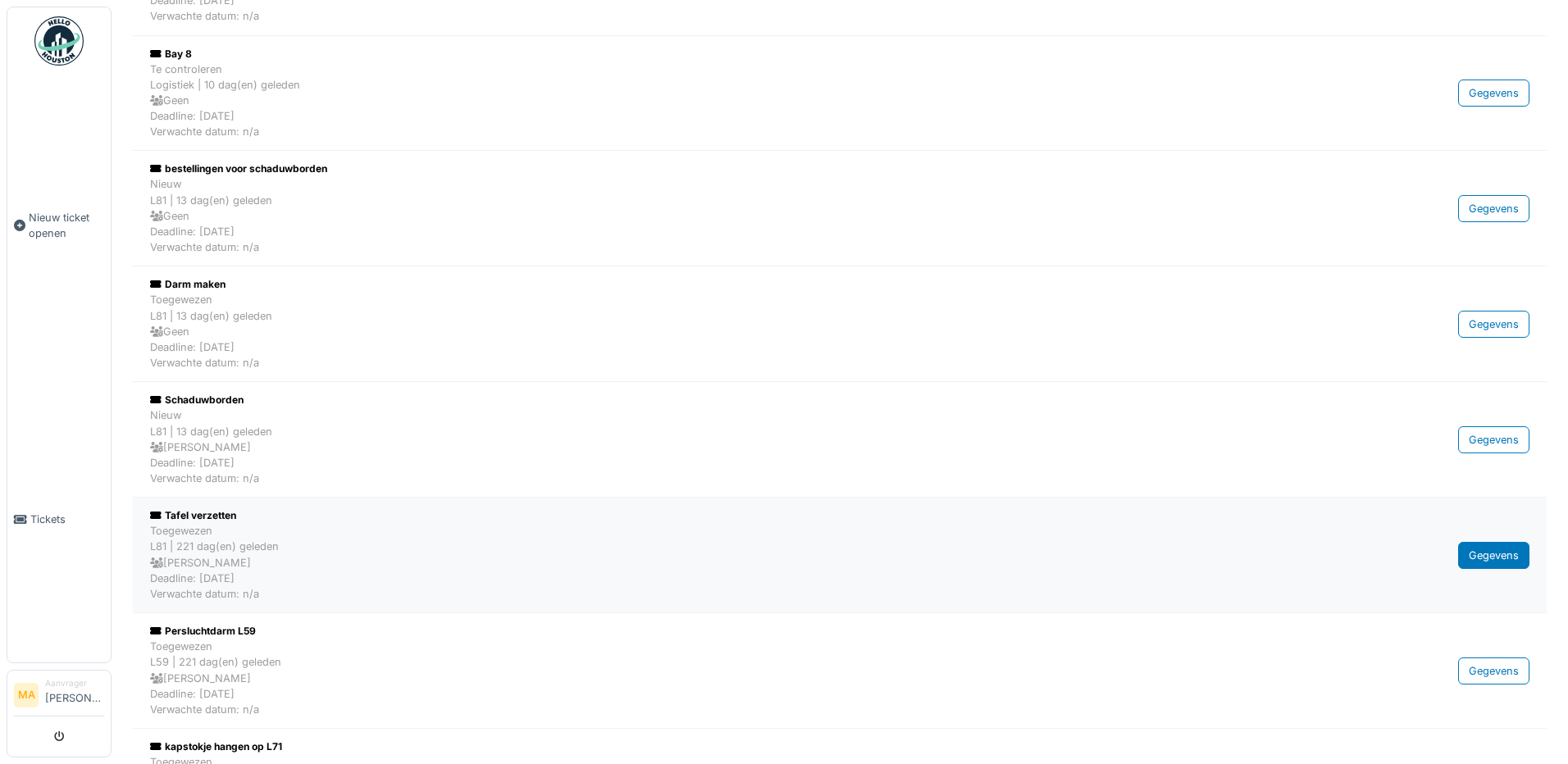
click at [1477, 554] on div "Gegevens" at bounding box center [1493, 555] width 72 height 27
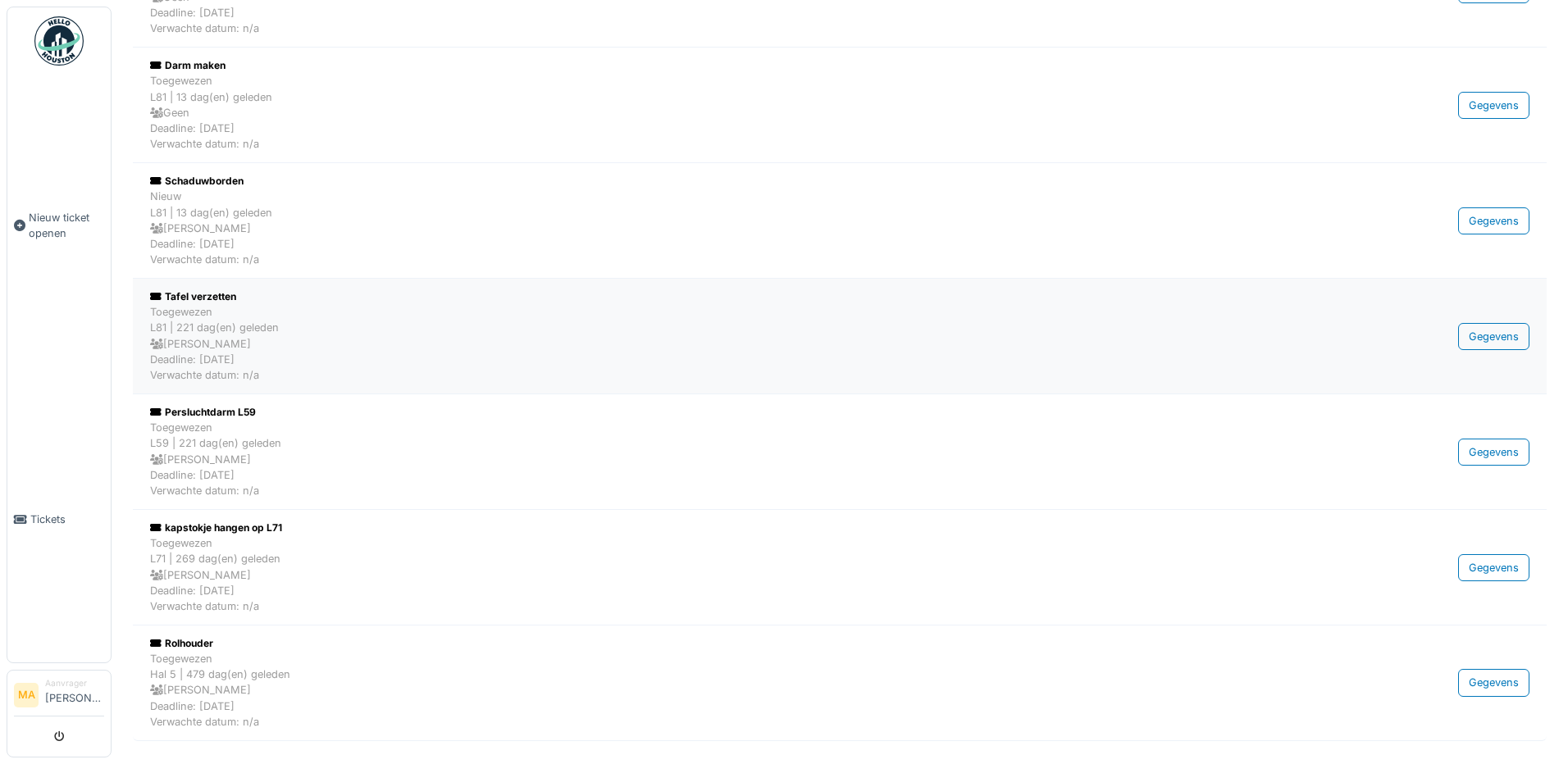
scroll to position [466, 0]
click at [1492, 677] on div "Gegevens" at bounding box center [1493, 681] width 72 height 27
click at [181, 642] on div "Rolhouder" at bounding box center [731, 642] width 1162 height 15
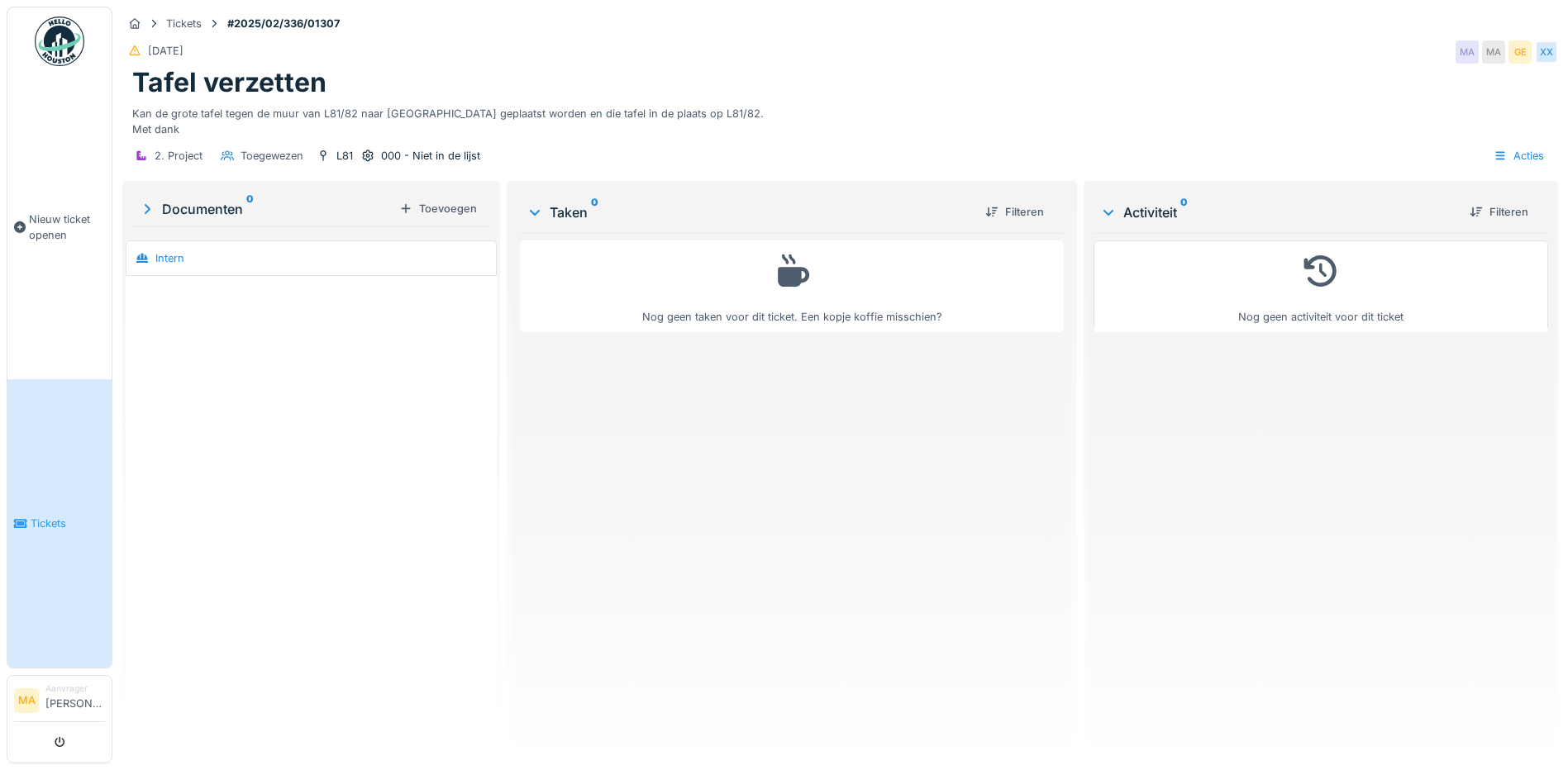
scroll to position [13, 0]
click at [1524, 144] on div "Acties" at bounding box center [1518, 156] width 65 height 24
click at [1454, 206] on div "Activiteitenlogboeken bekijken" at bounding box center [1424, 217] width 193 height 25
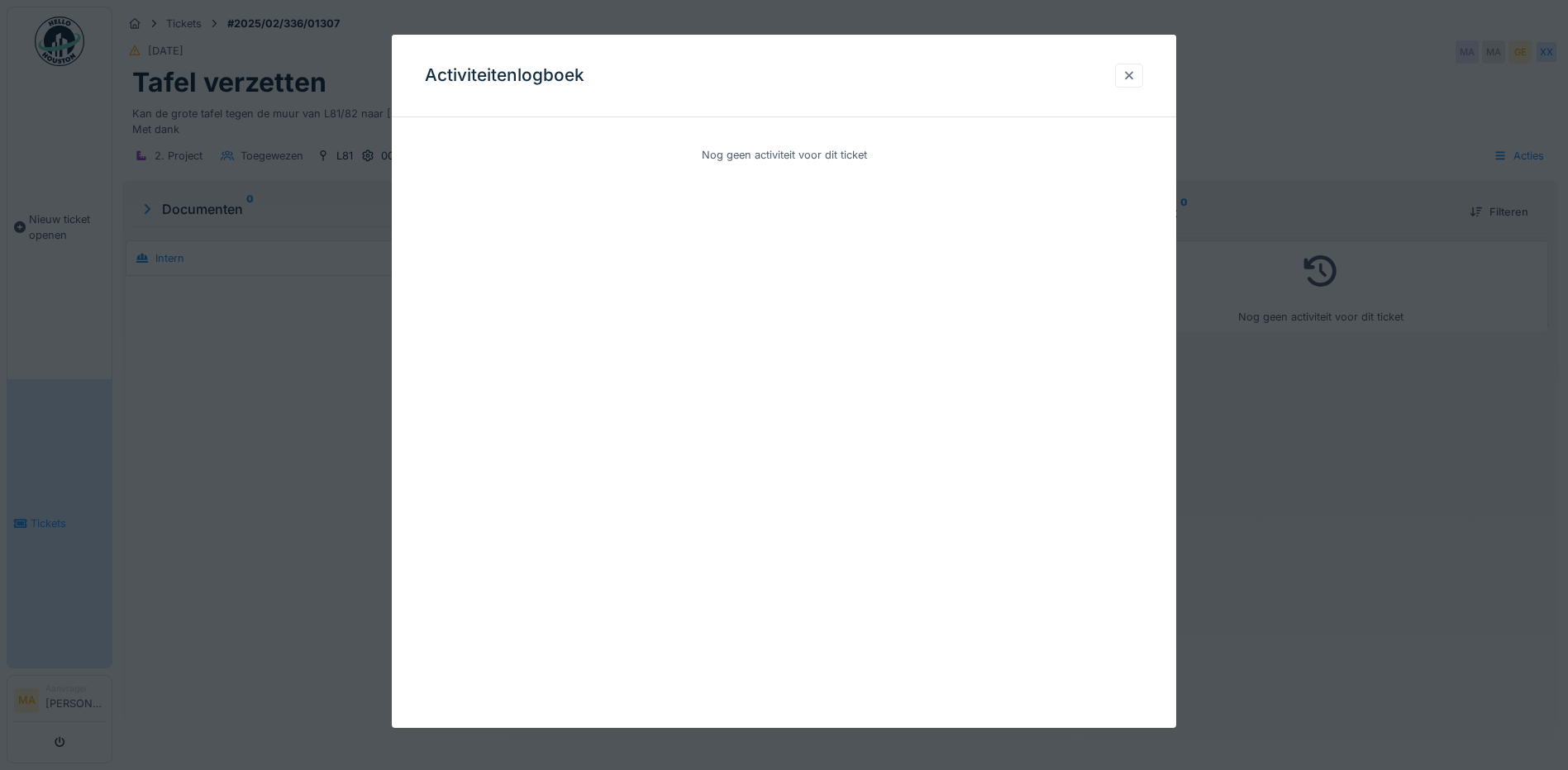
click at [1133, 71] on div at bounding box center [1128, 75] width 13 height 16
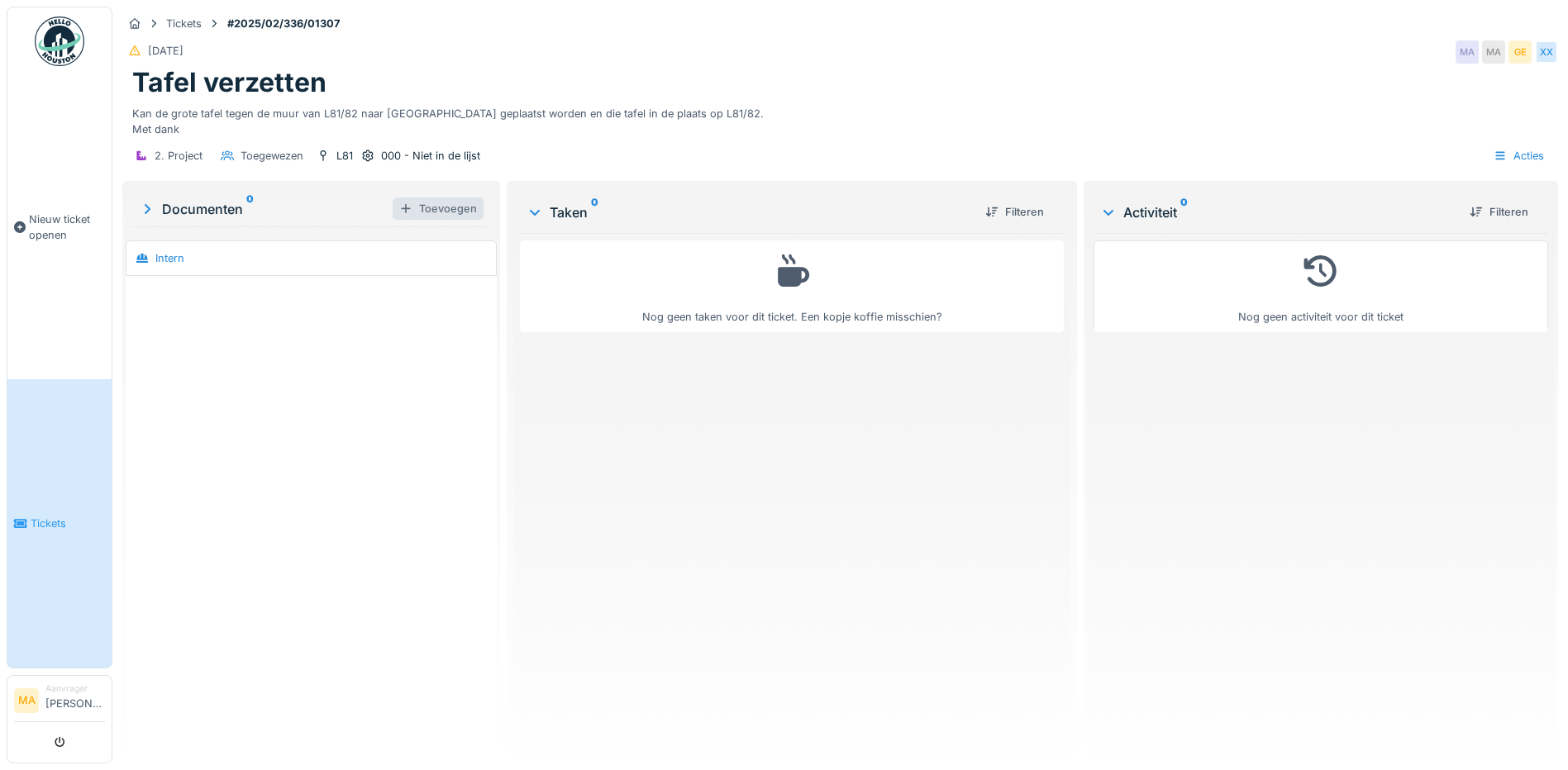
click at [434, 198] on div "Toevoegen" at bounding box center [438, 209] width 91 height 22
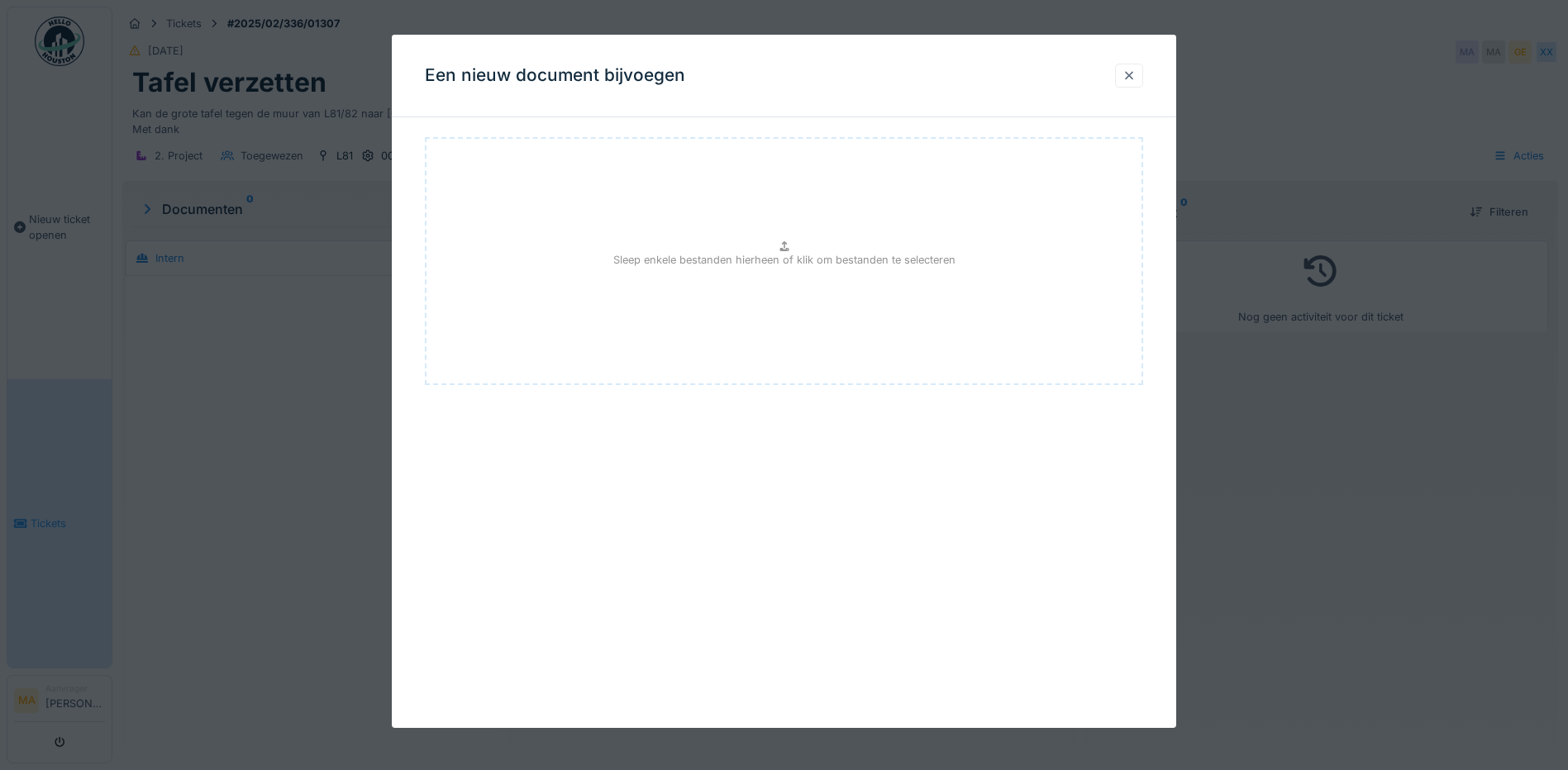
click at [1136, 76] on div at bounding box center [1128, 75] width 13 height 16
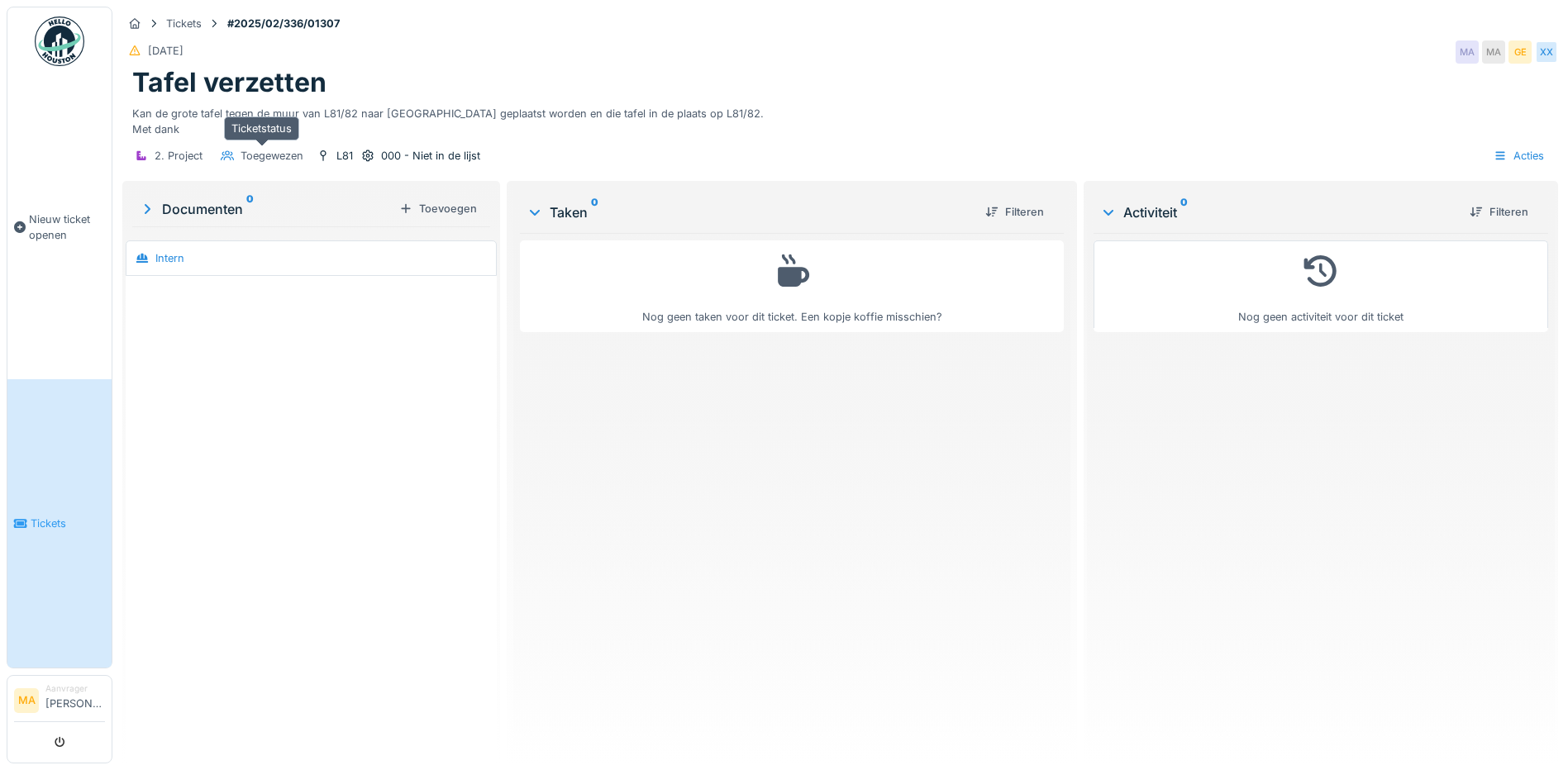
click at [278, 148] on div "Toegewezen" at bounding box center [272, 156] width 63 height 16
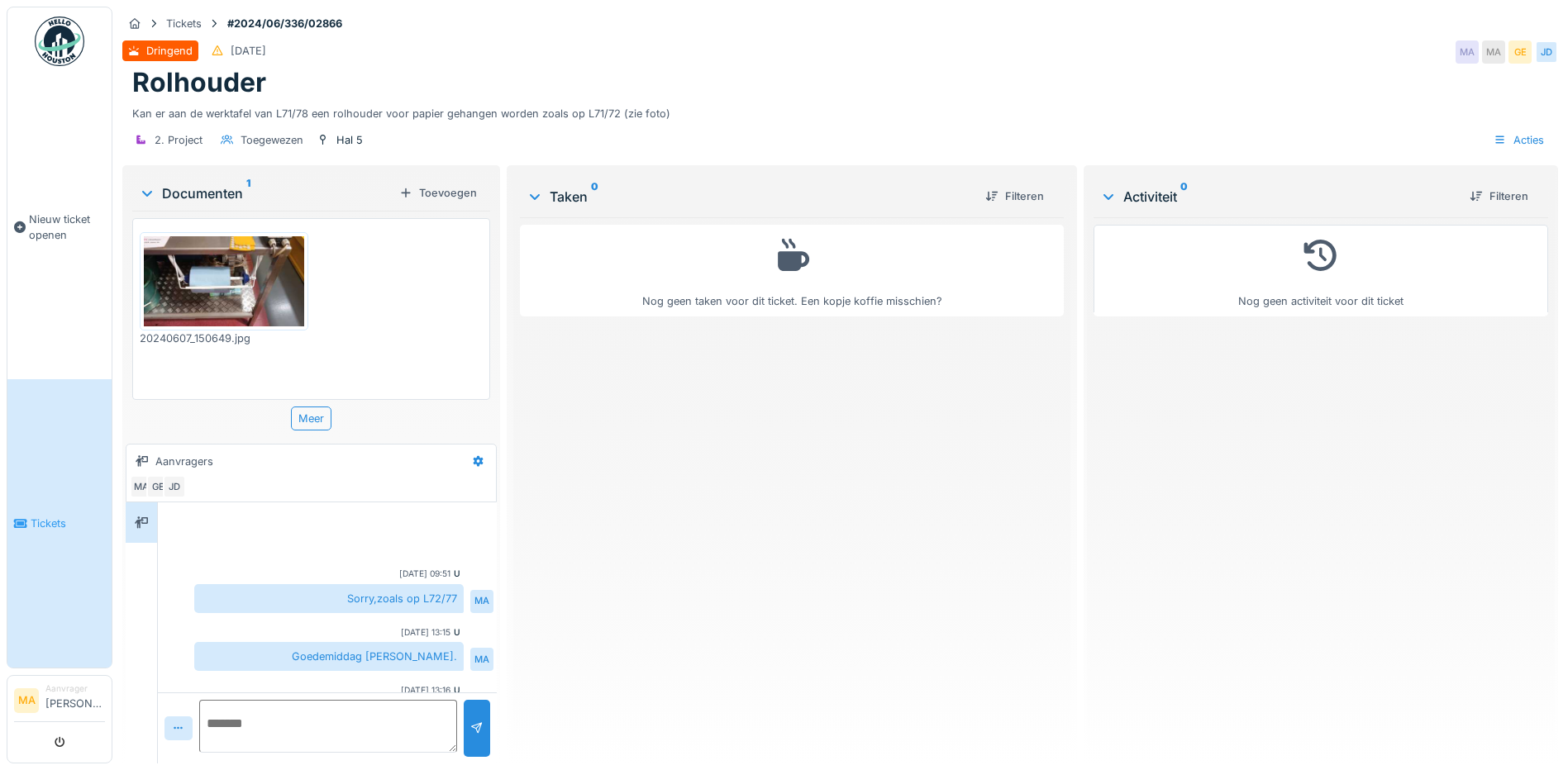
scroll to position [76, 0]
